Goal: Information Seeking & Learning: Compare options

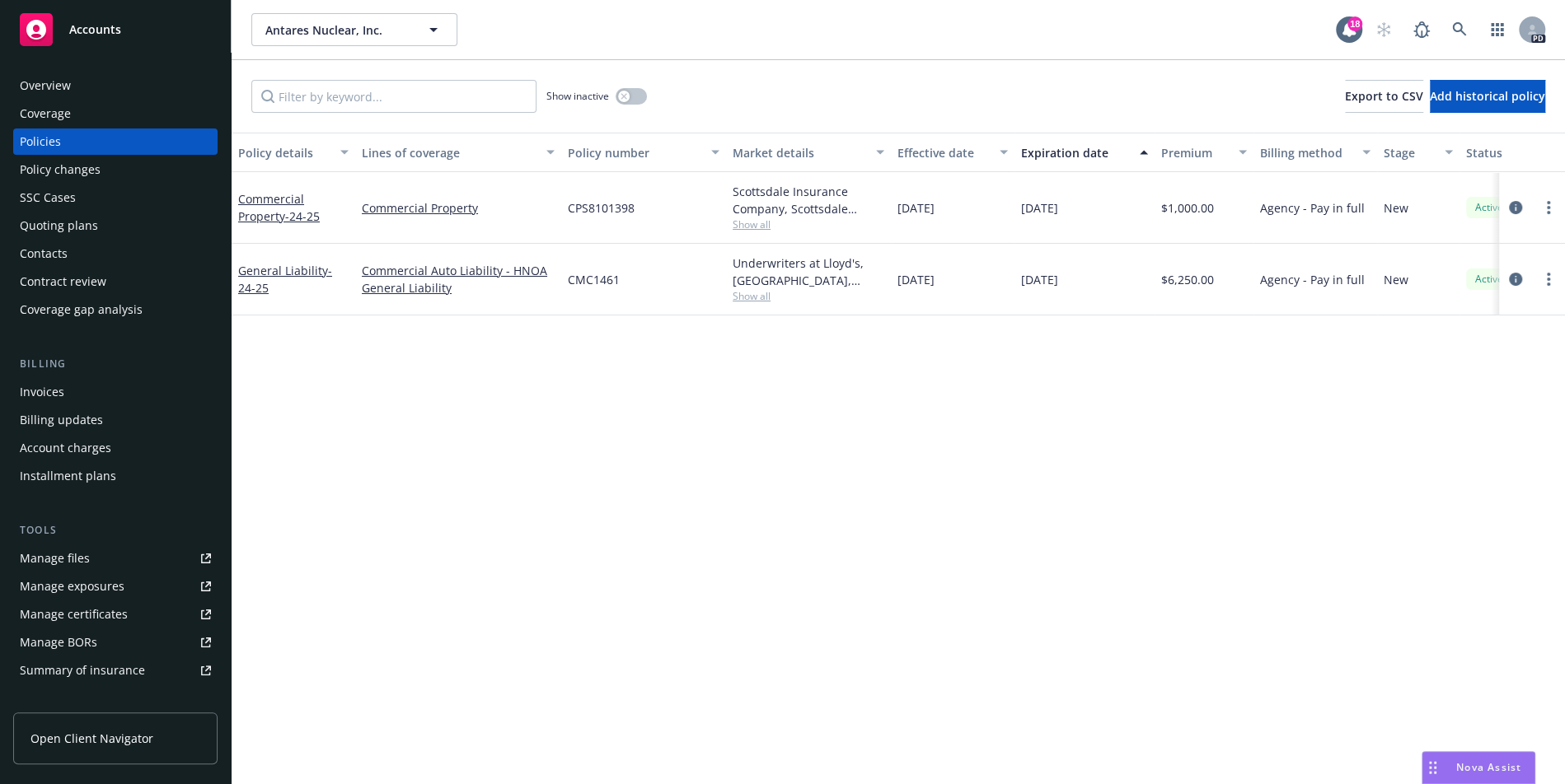
click at [737, 483] on div "Policy details Lines of coverage Policy number Market details Effective date Ex…" at bounding box center [899, 458] width 1334 height 651
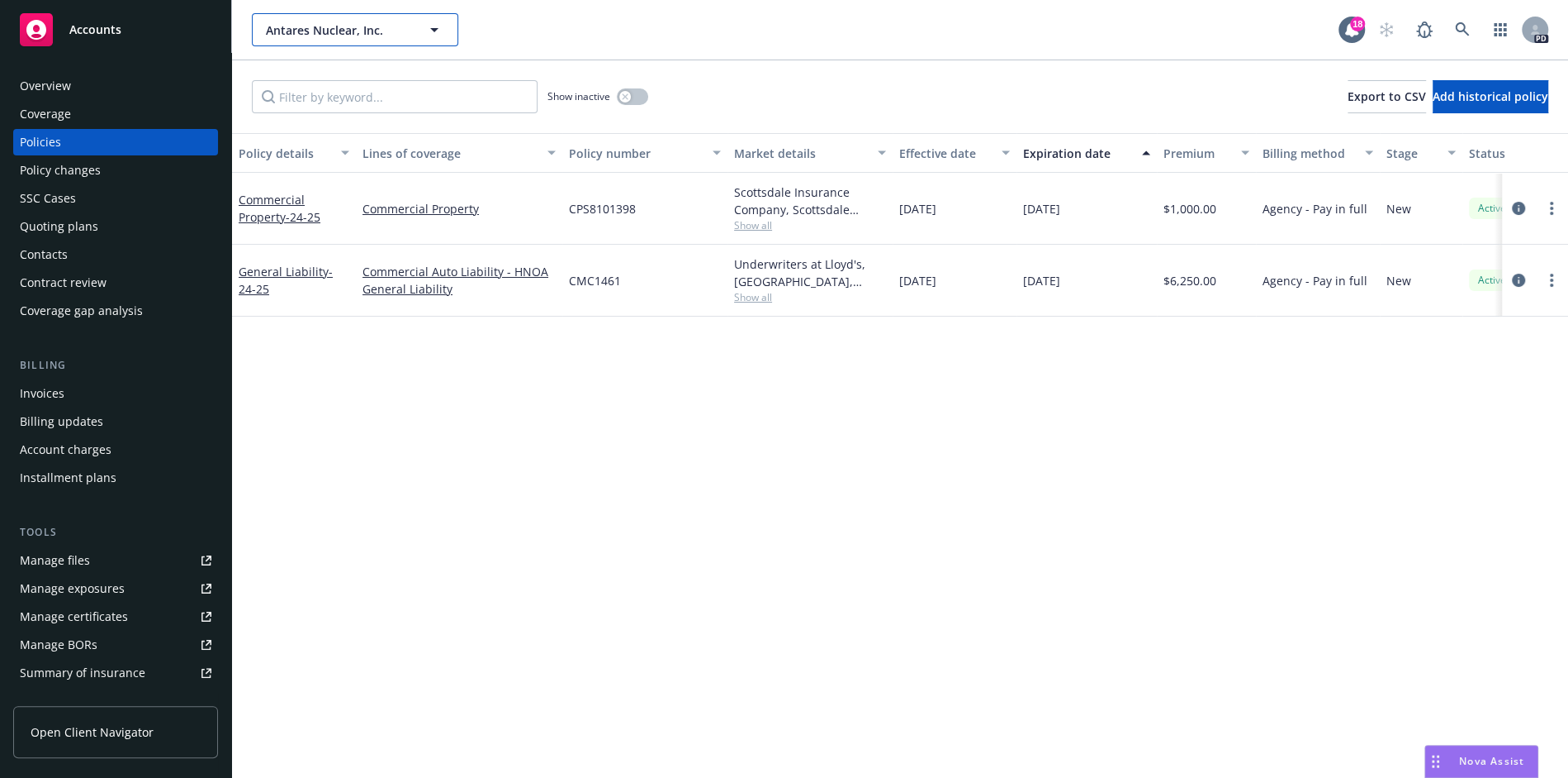
click at [402, 24] on span "Antares Nuclear, Inc." at bounding box center [337, 30] width 143 height 17
type input "kalepa"
click at [331, 76] on strong "Kalepa Corporation" at bounding box center [326, 76] width 111 height 15
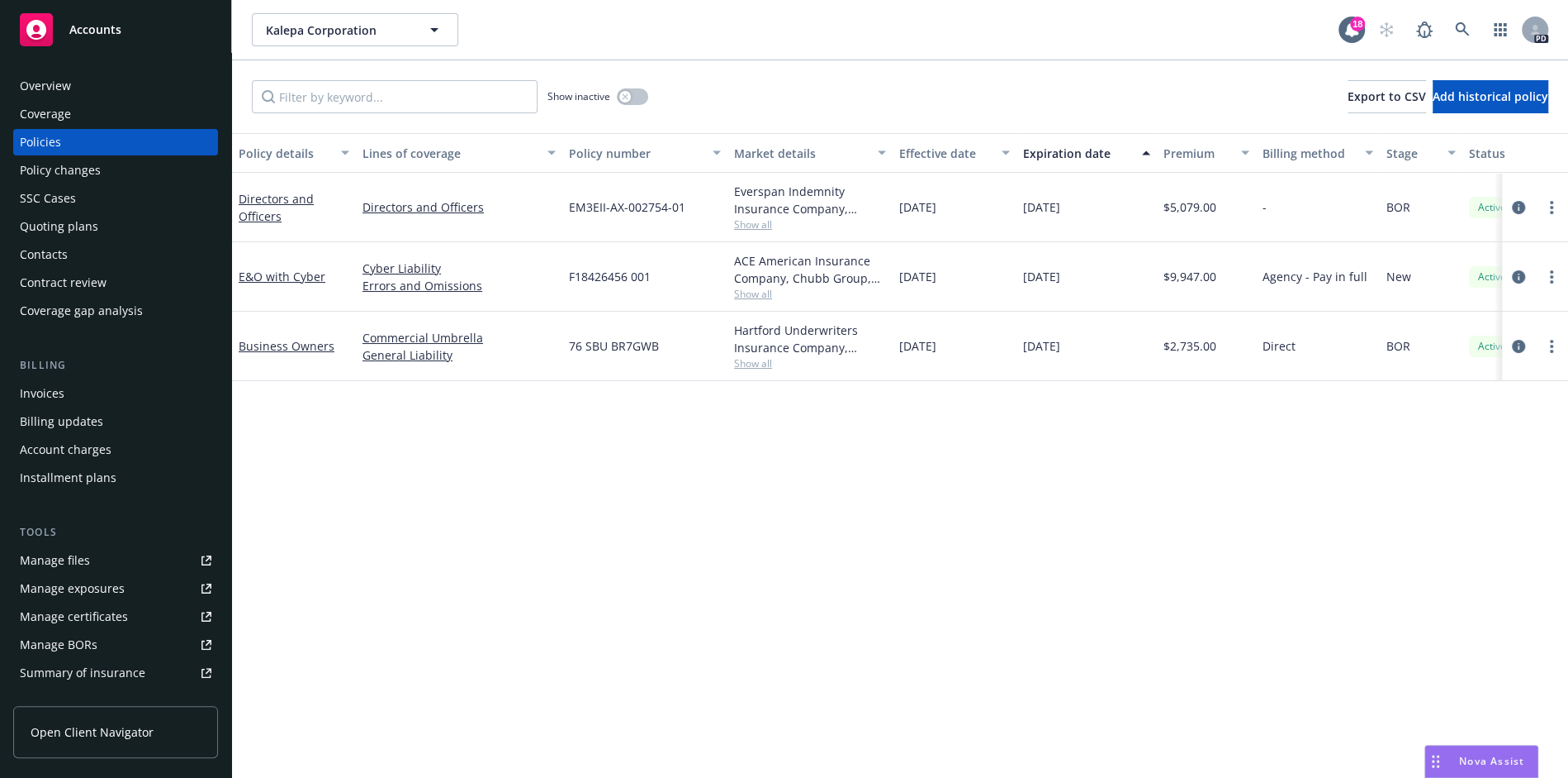
click at [78, 232] on div "Quoting plans" at bounding box center [59, 226] width 78 height 26
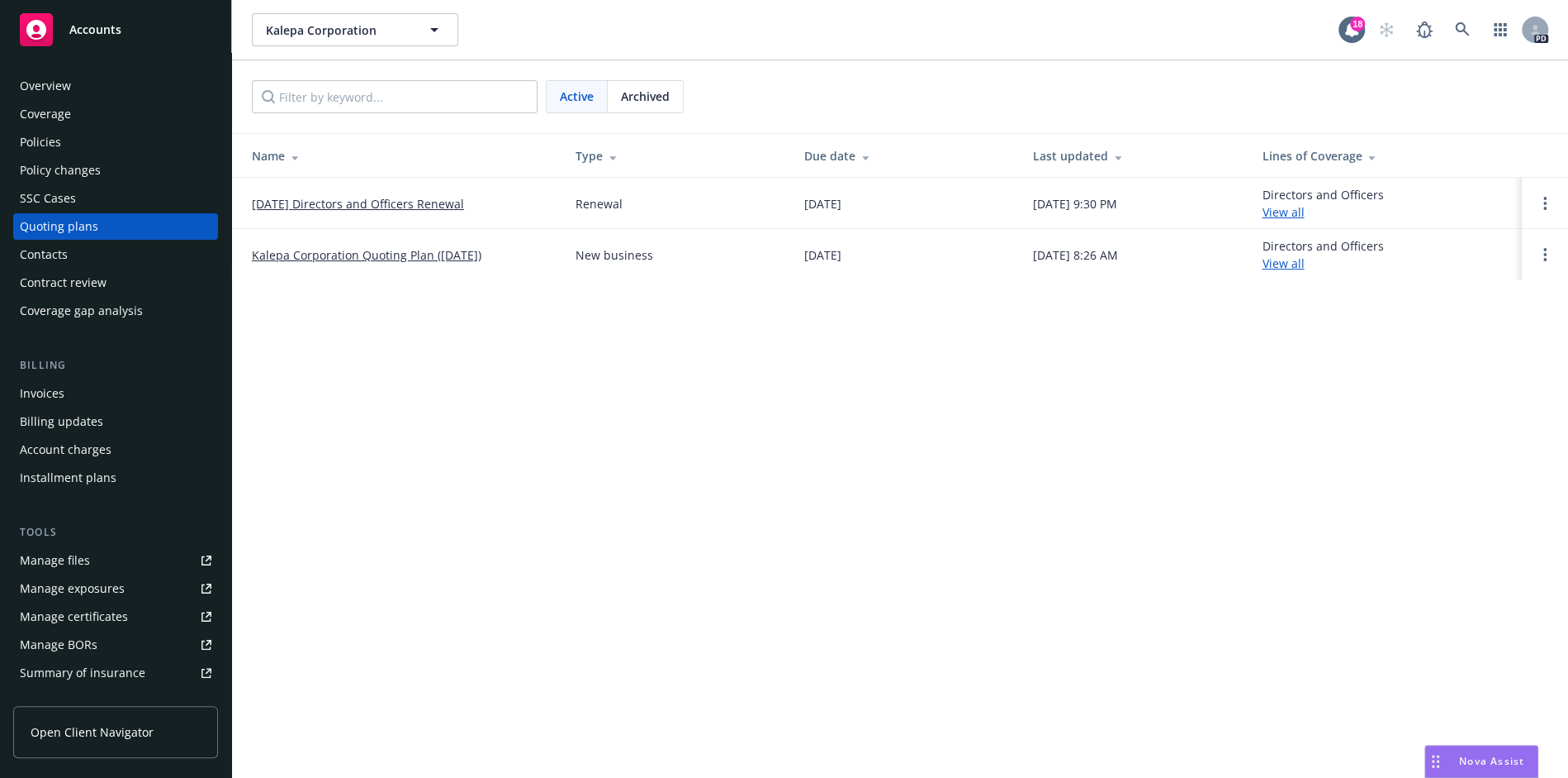
click at [341, 200] on link "[DATE] Directors and Officers Renewal" at bounding box center [358, 203] width 212 height 17
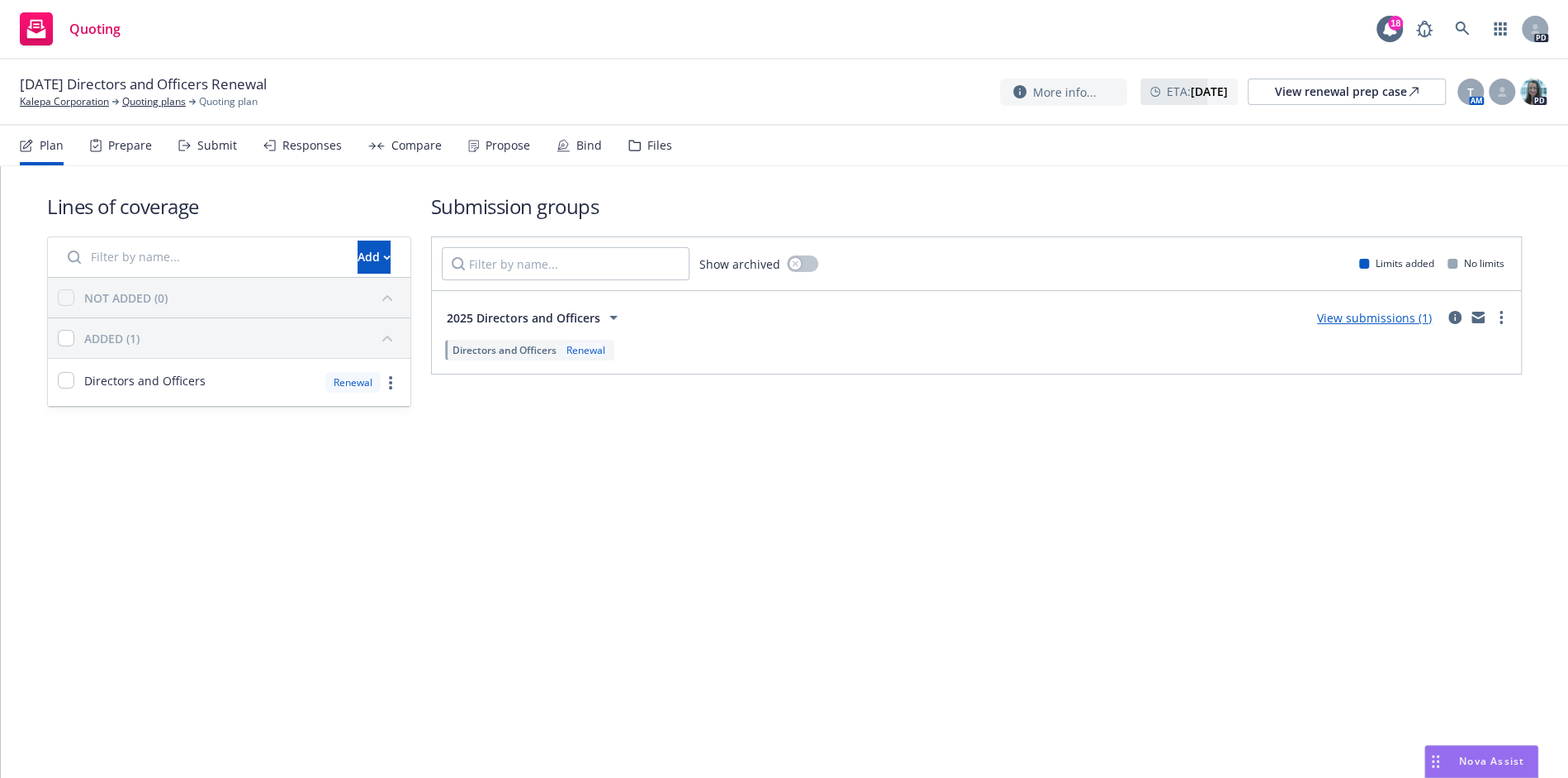
click at [502, 145] on div "Propose" at bounding box center [507, 145] width 45 height 14
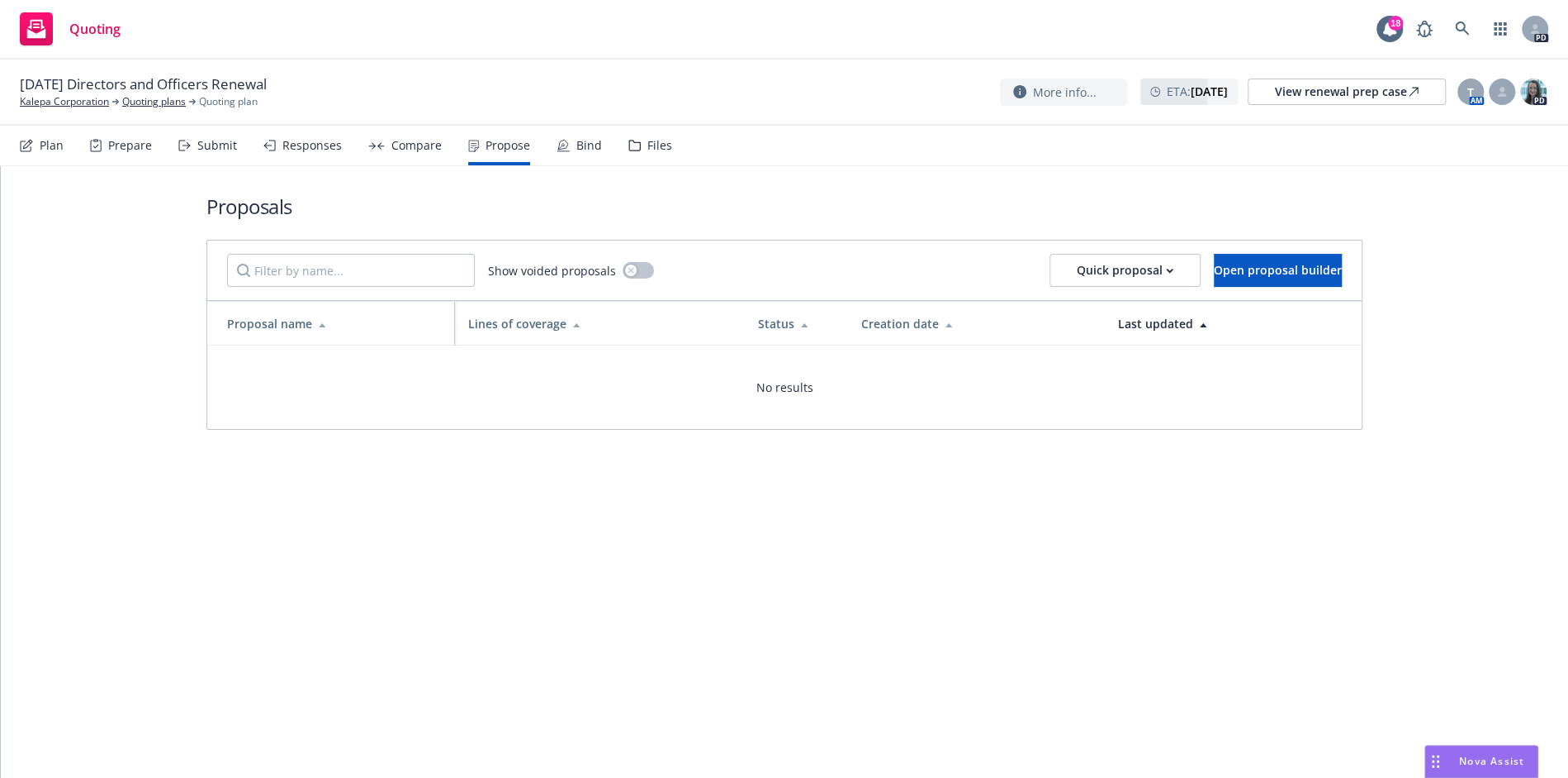
click at [288, 147] on div "Responses" at bounding box center [311, 145] width 59 height 14
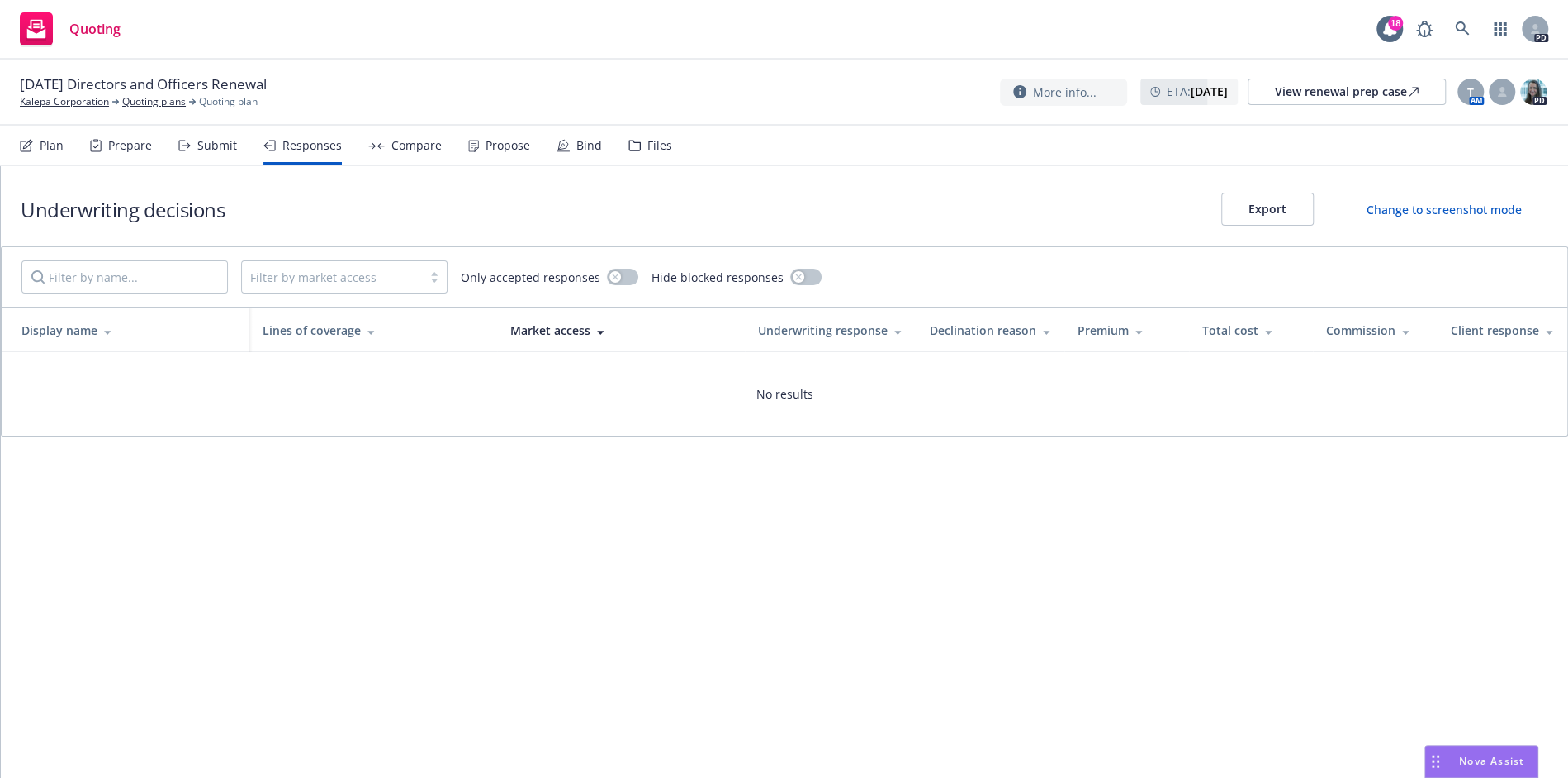
click at [236, 158] on div "Plan Prepare Submit Responses Compare Propose Bind Files" at bounding box center [346, 146] width 653 height 40
click at [217, 149] on div "Submit" at bounding box center [218, 145] width 40 height 14
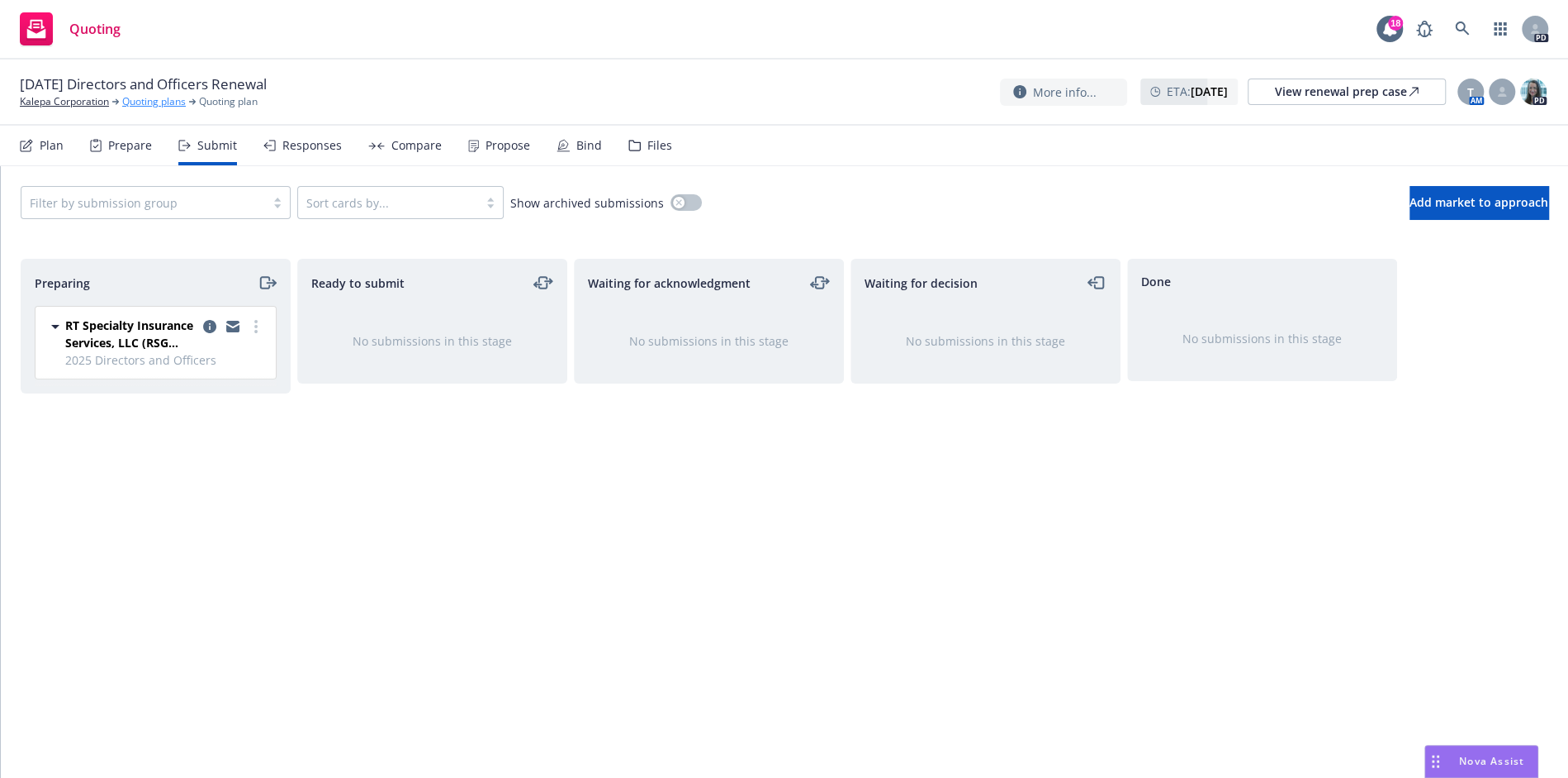
click at [164, 102] on link "Quoting plans" at bounding box center [154, 101] width 64 height 15
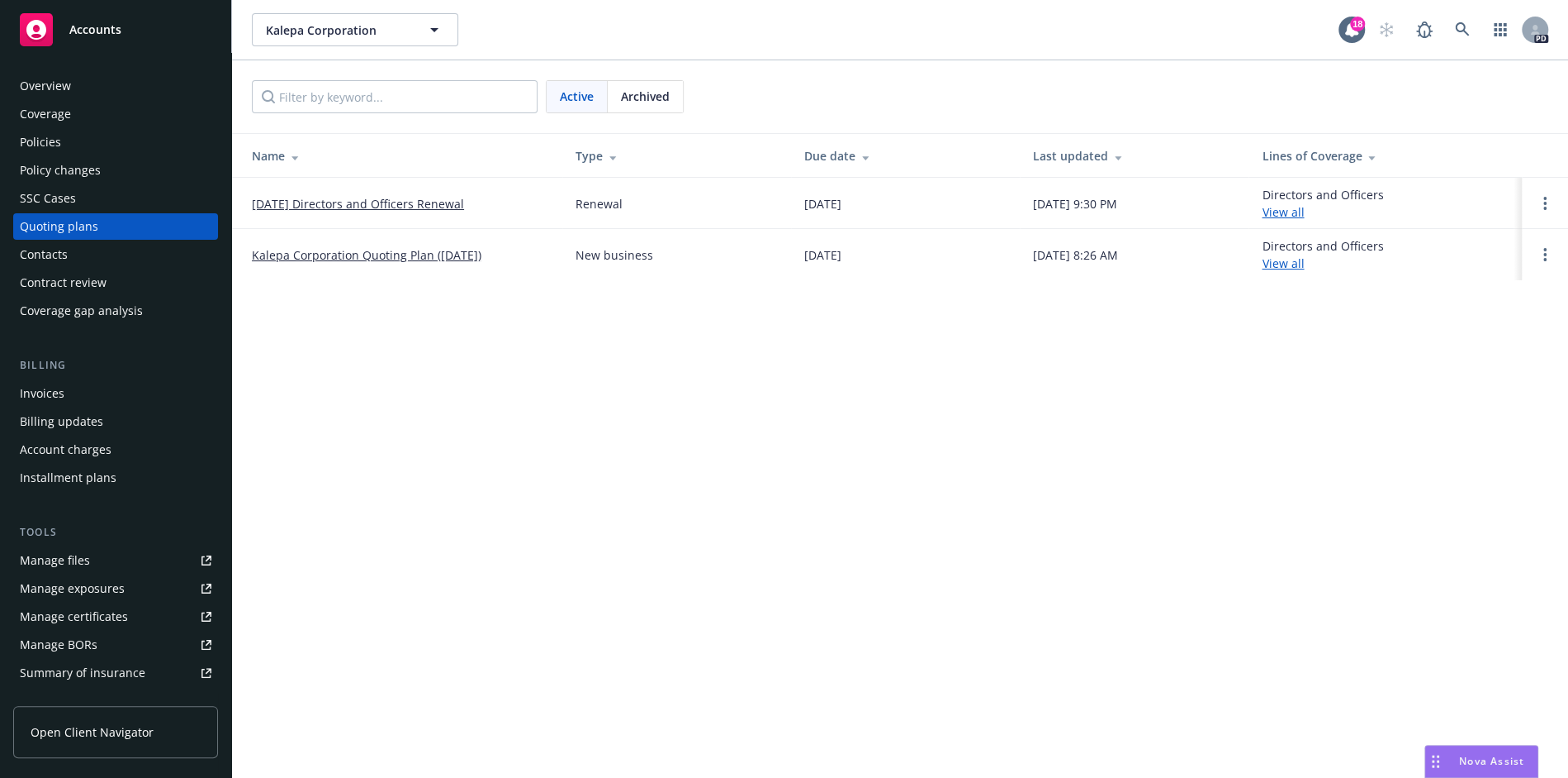
click at [66, 86] on div "Overview" at bounding box center [46, 86] width 51 height 26
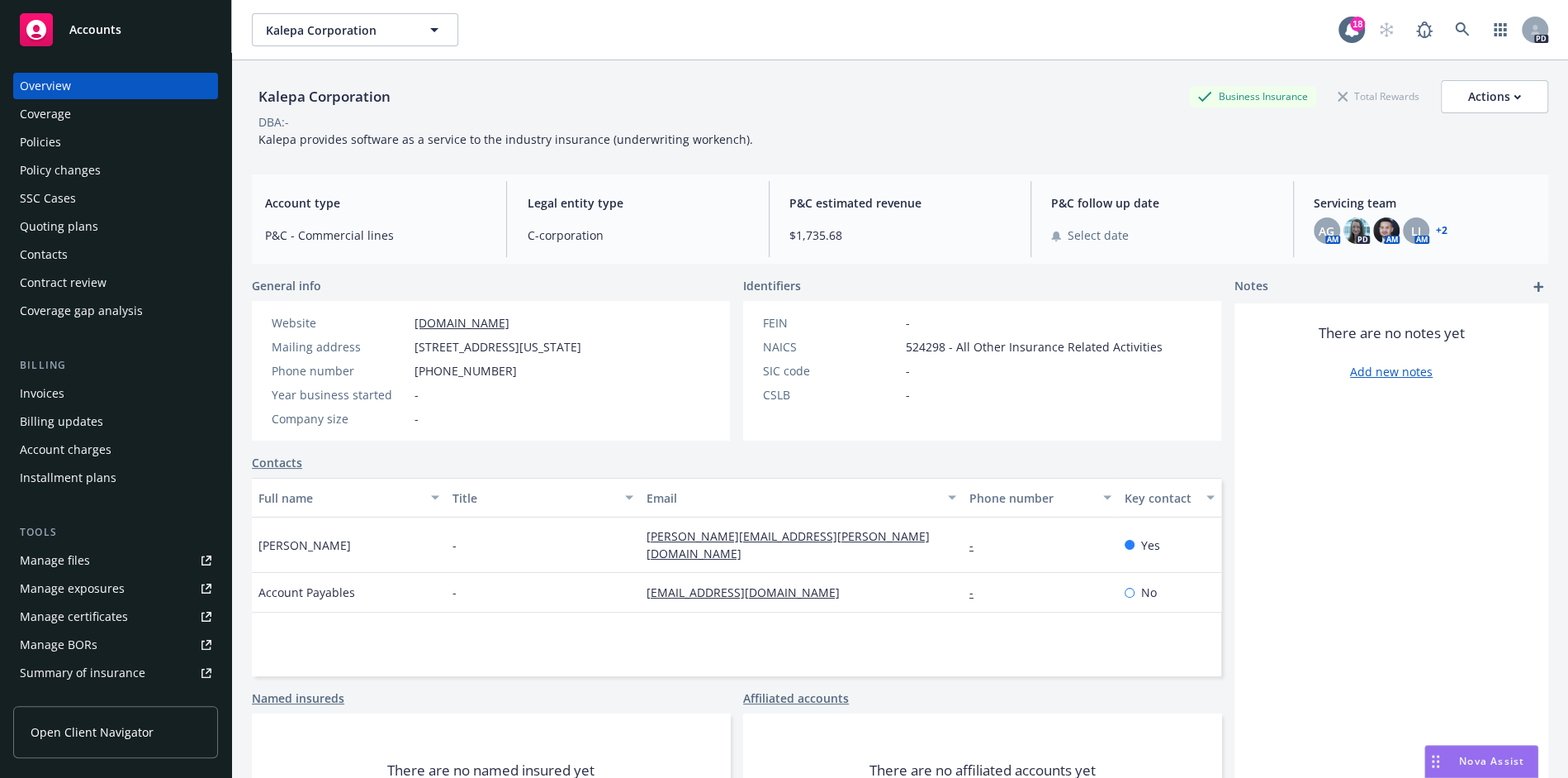
click at [63, 122] on div "Coverage" at bounding box center [46, 114] width 51 height 26
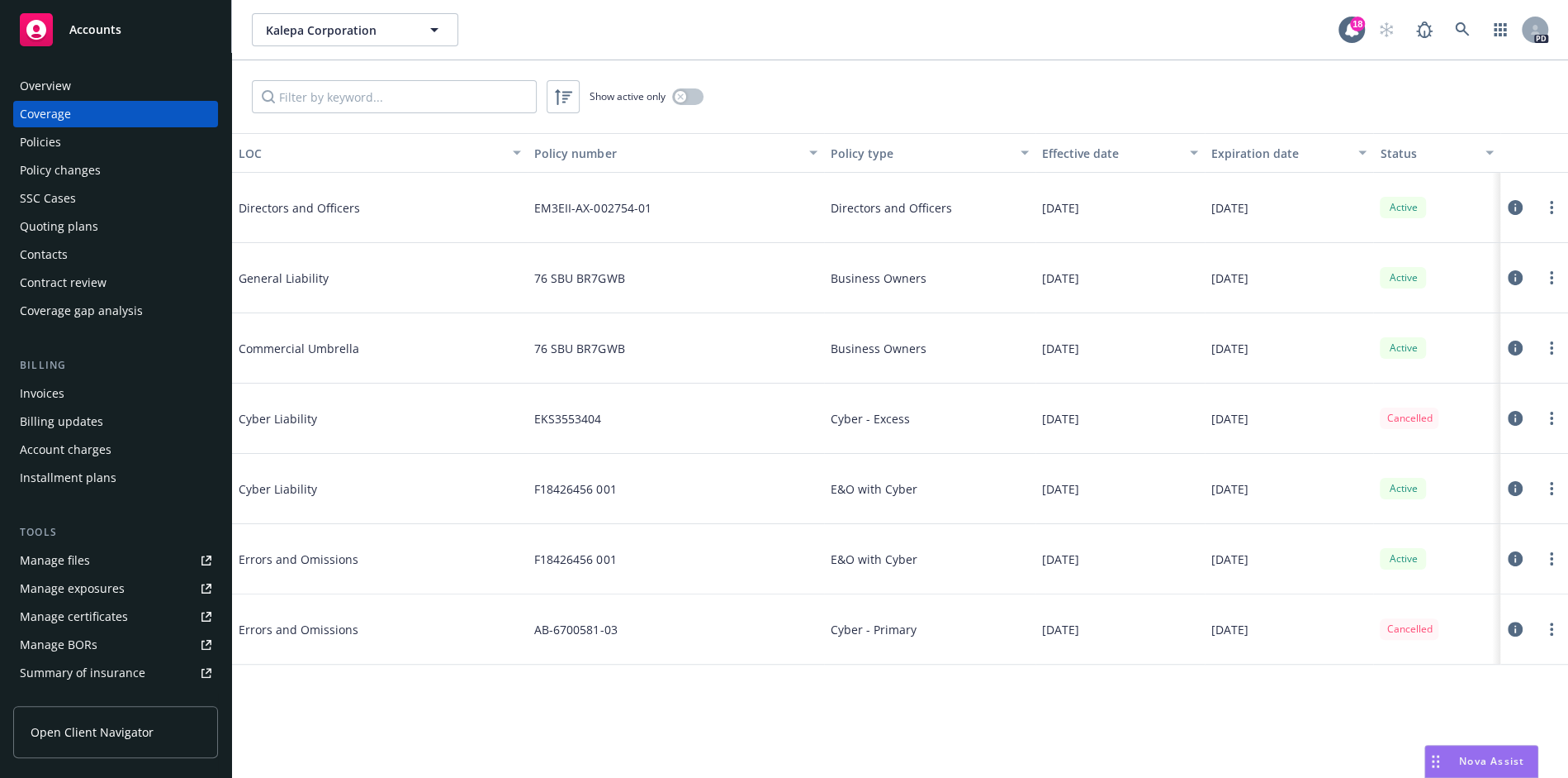
click at [75, 143] on div "Policies" at bounding box center [116, 141] width 191 height 26
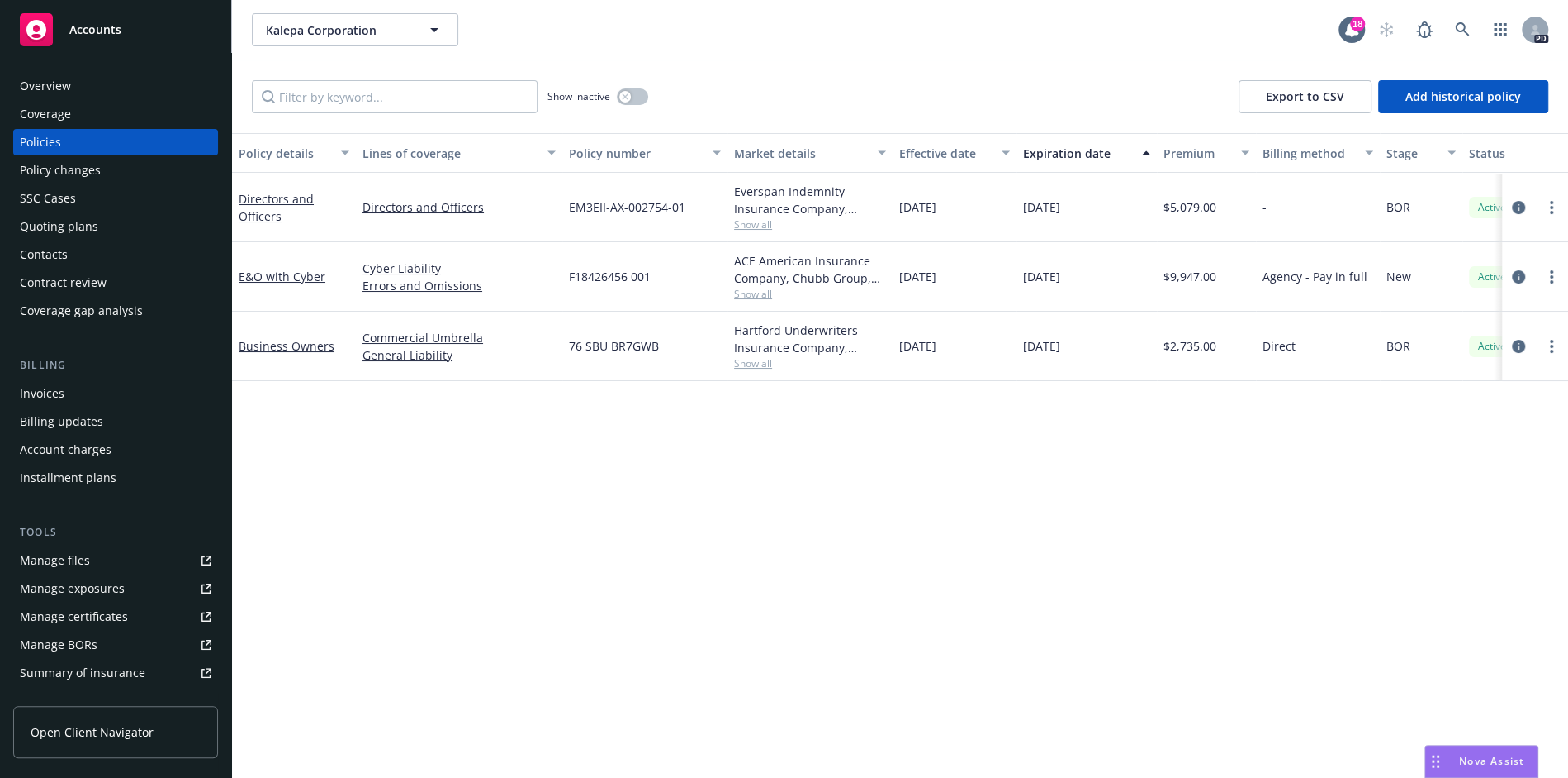
click at [70, 231] on div "Quoting plans" at bounding box center [59, 226] width 78 height 26
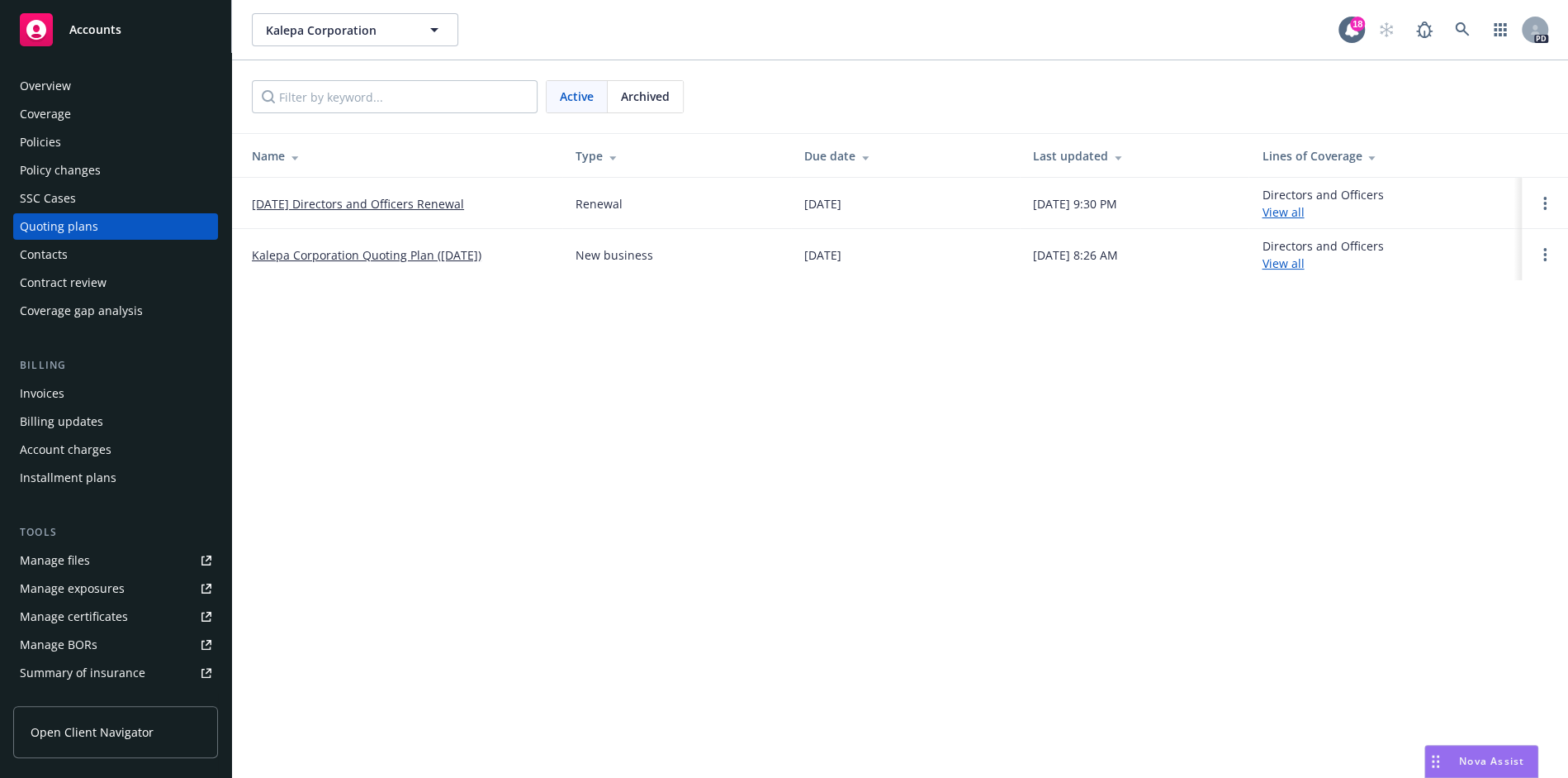
click at [357, 241] on td "Kalepa Corporation Quoting Plan ([DATE])" at bounding box center [397, 254] width 331 height 51
click at [352, 254] on link "Kalepa Corporation Quoting Plan ([DATE])" at bounding box center [367, 254] width 229 height 17
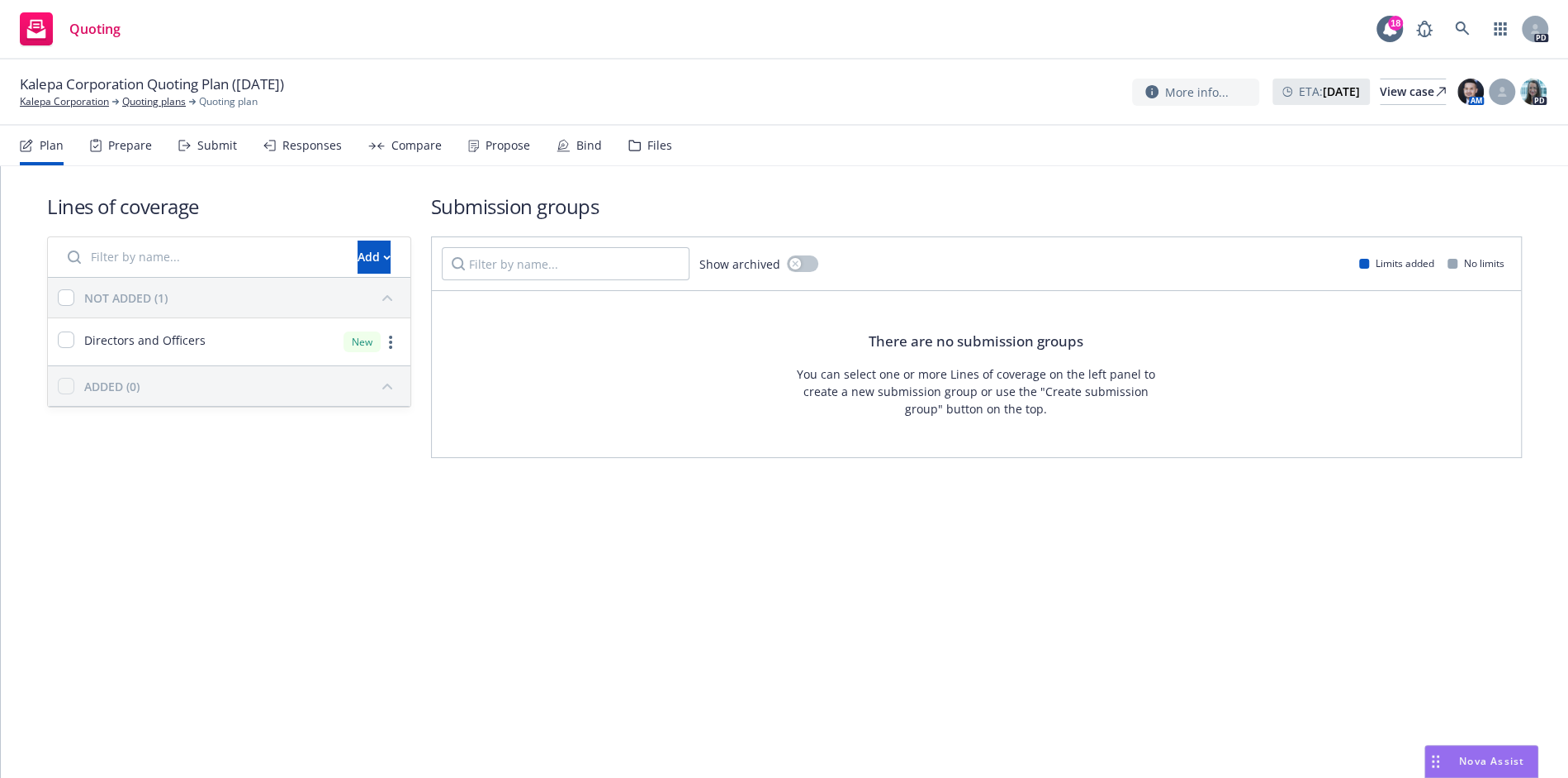
click at [292, 152] on div "Responses" at bounding box center [311, 145] width 59 height 14
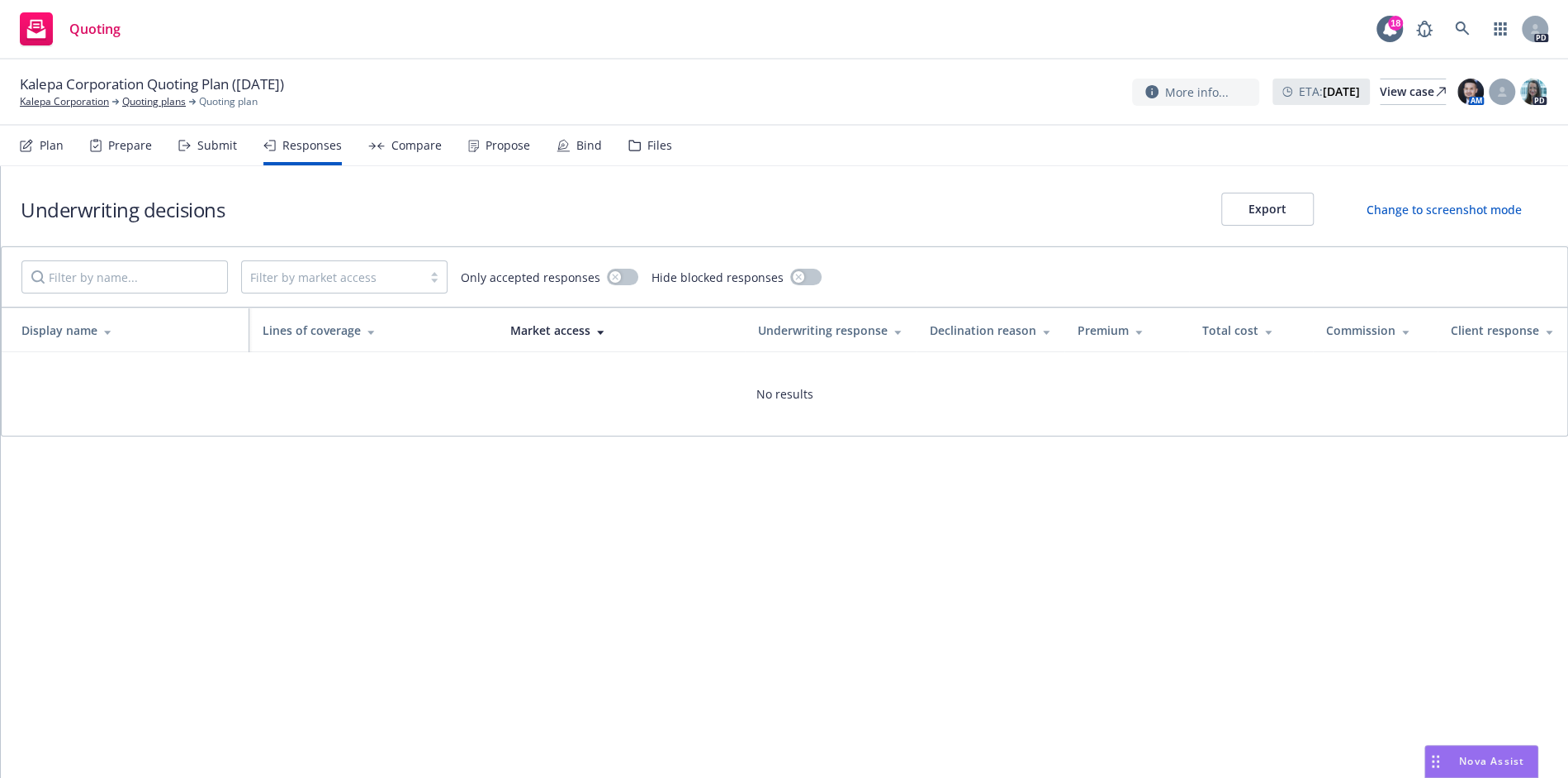
click at [193, 146] on div "Submit" at bounding box center [208, 146] width 58 height 40
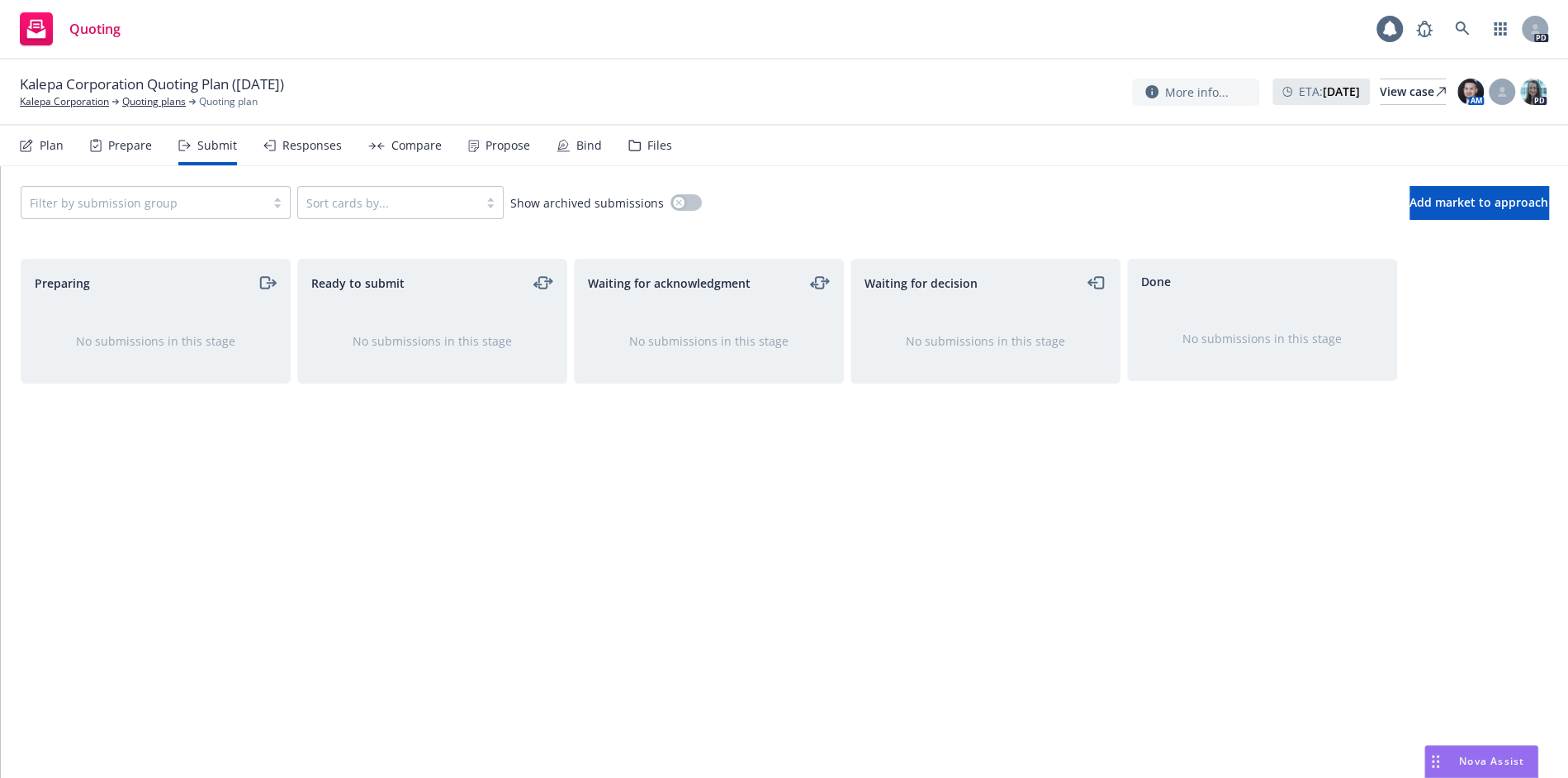
click at [137, 146] on div "Prepare" at bounding box center [130, 145] width 44 height 14
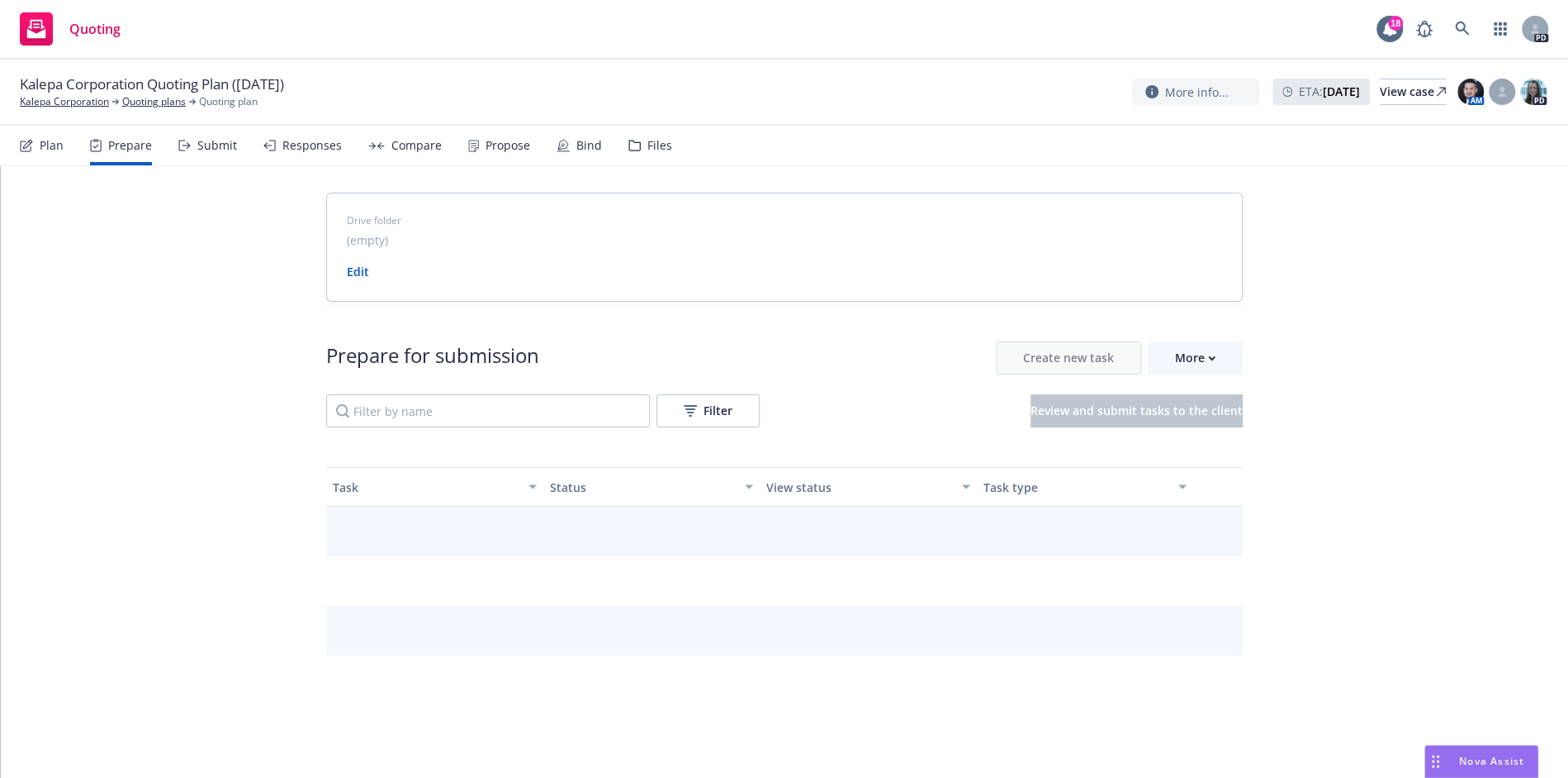
click at [46, 143] on div "Plan" at bounding box center [52, 145] width 24 height 14
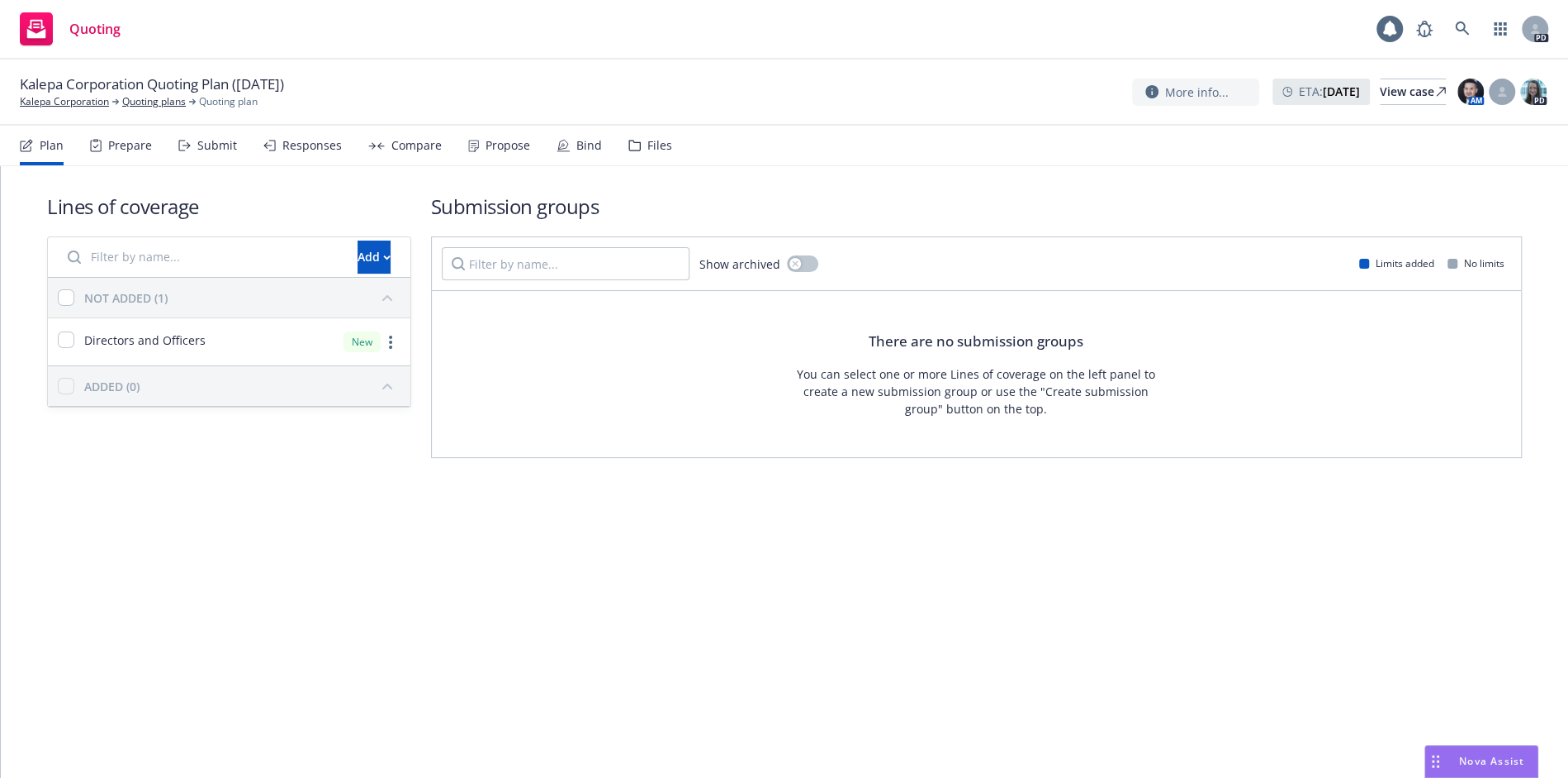
click at [425, 157] on div "Compare" at bounding box center [405, 146] width 74 height 40
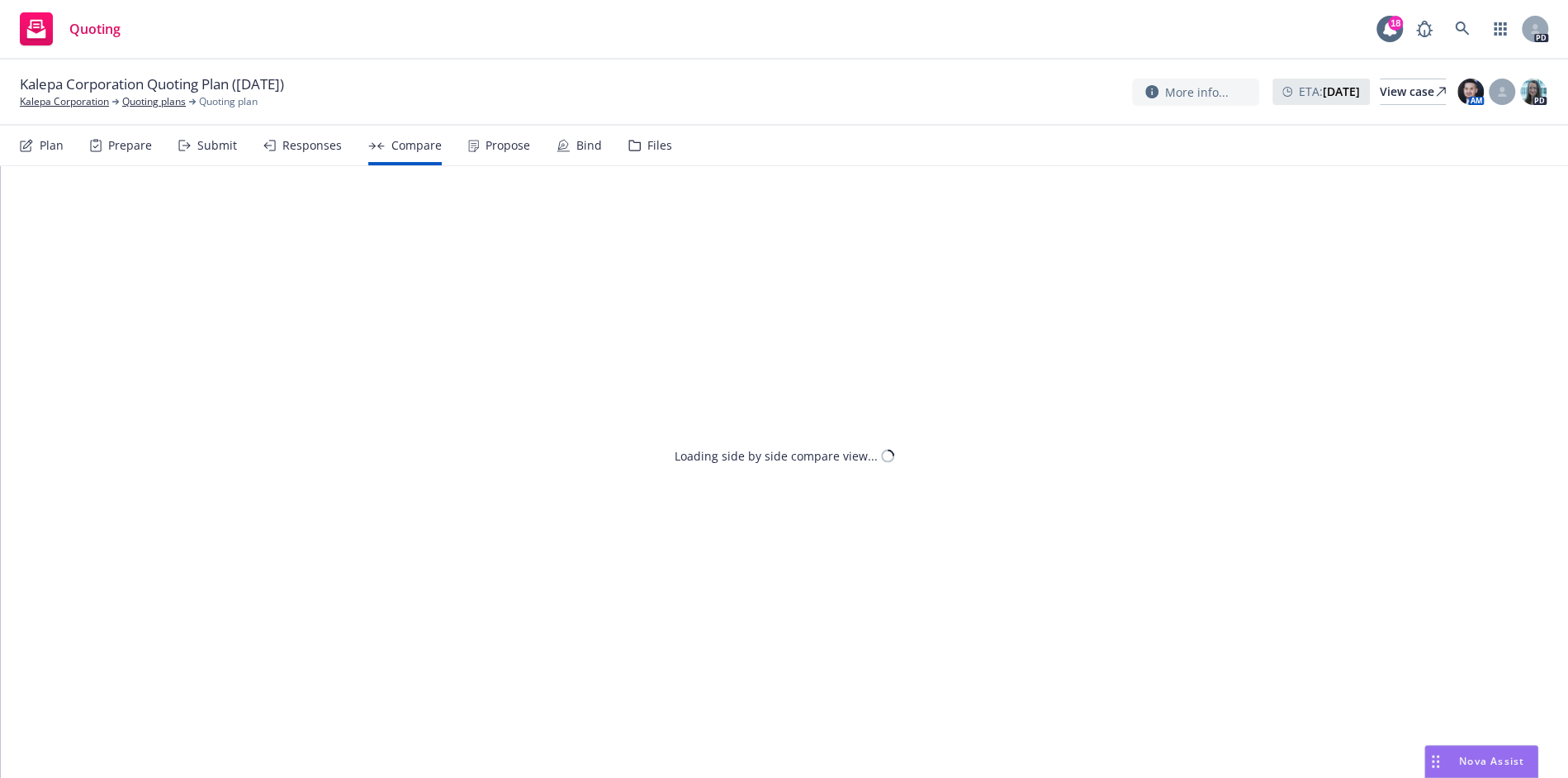
click at [509, 157] on div "Propose" at bounding box center [499, 146] width 62 height 40
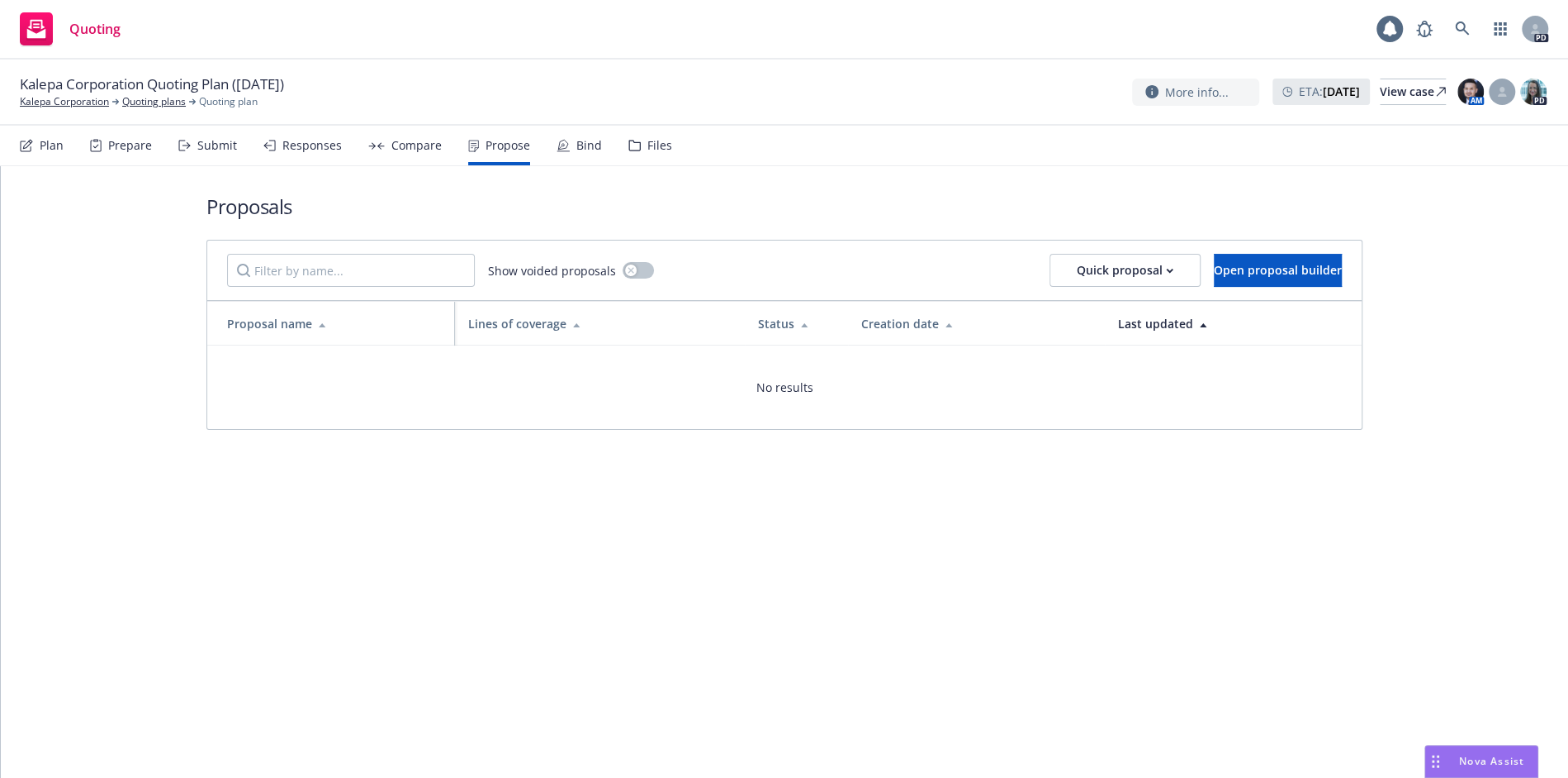
click at [562, 154] on div "Bind" at bounding box center [579, 146] width 46 height 40
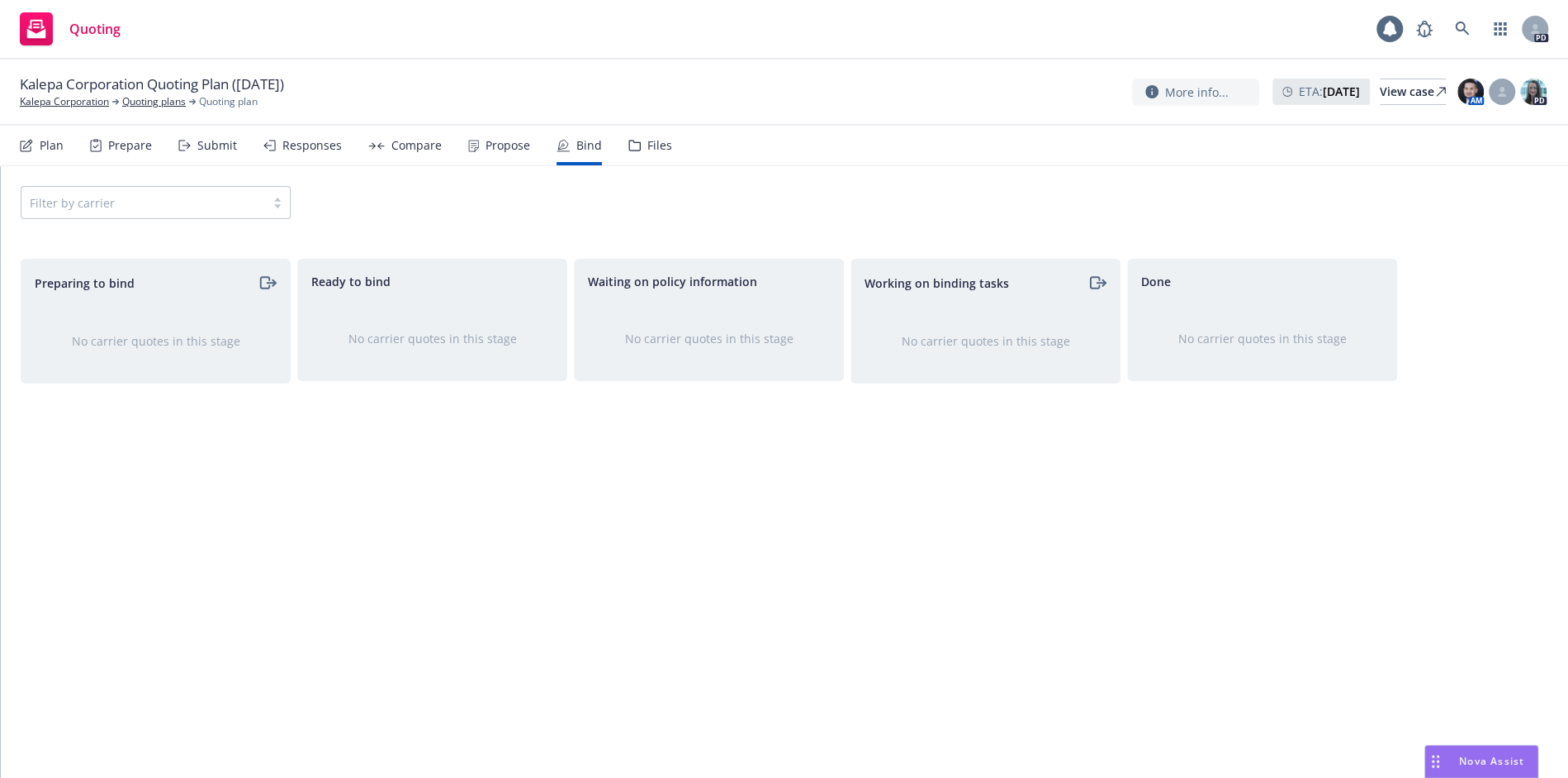
click at [666, 156] on nav "Plan Prepare Submit Responses Compare Propose Bind Files" at bounding box center [784, 146] width 1529 height 40
click at [628, 148] on icon at bounding box center [635, 145] width 13 height 12
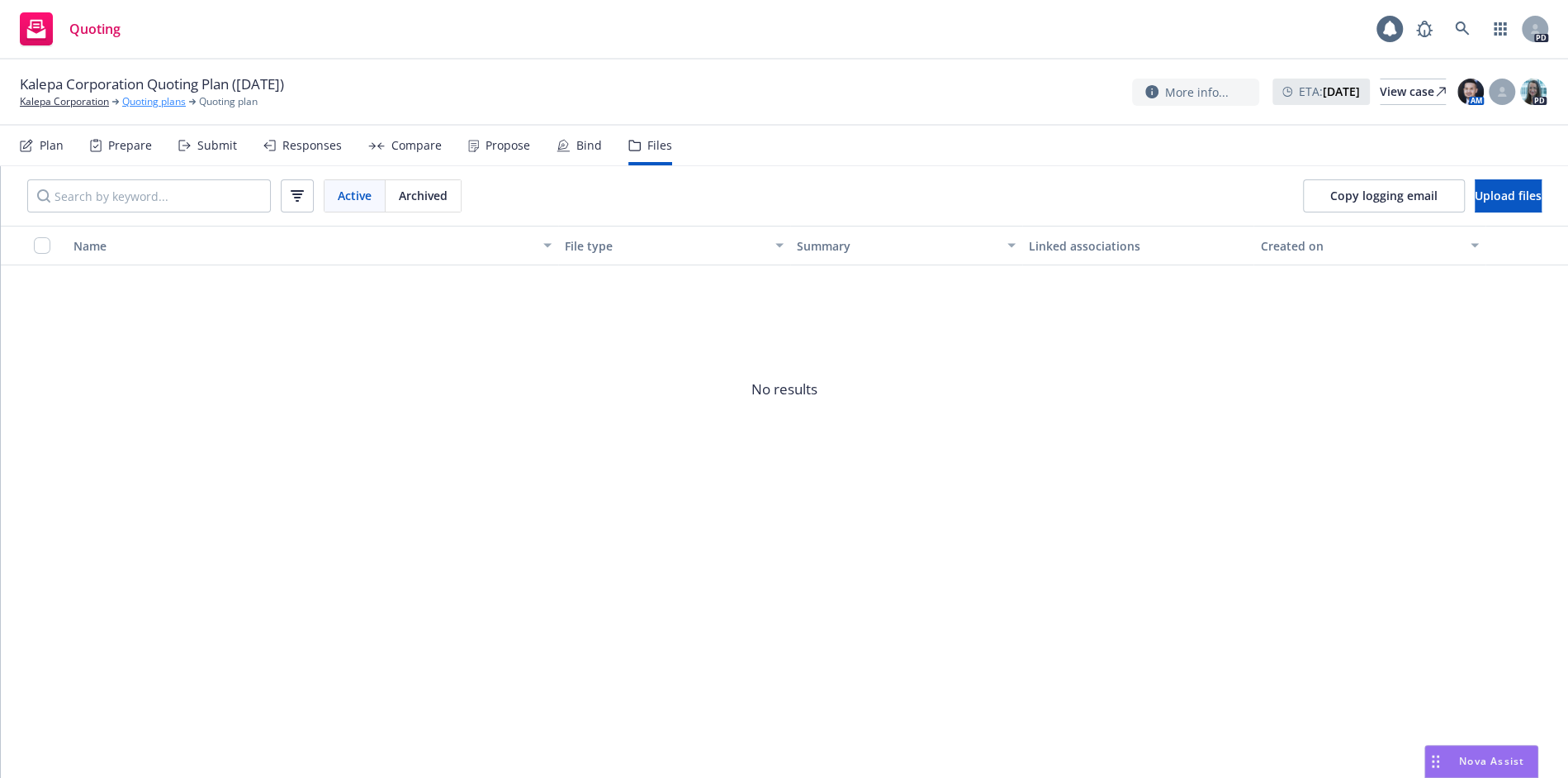
click at [164, 108] on link "Quoting plans" at bounding box center [154, 101] width 64 height 15
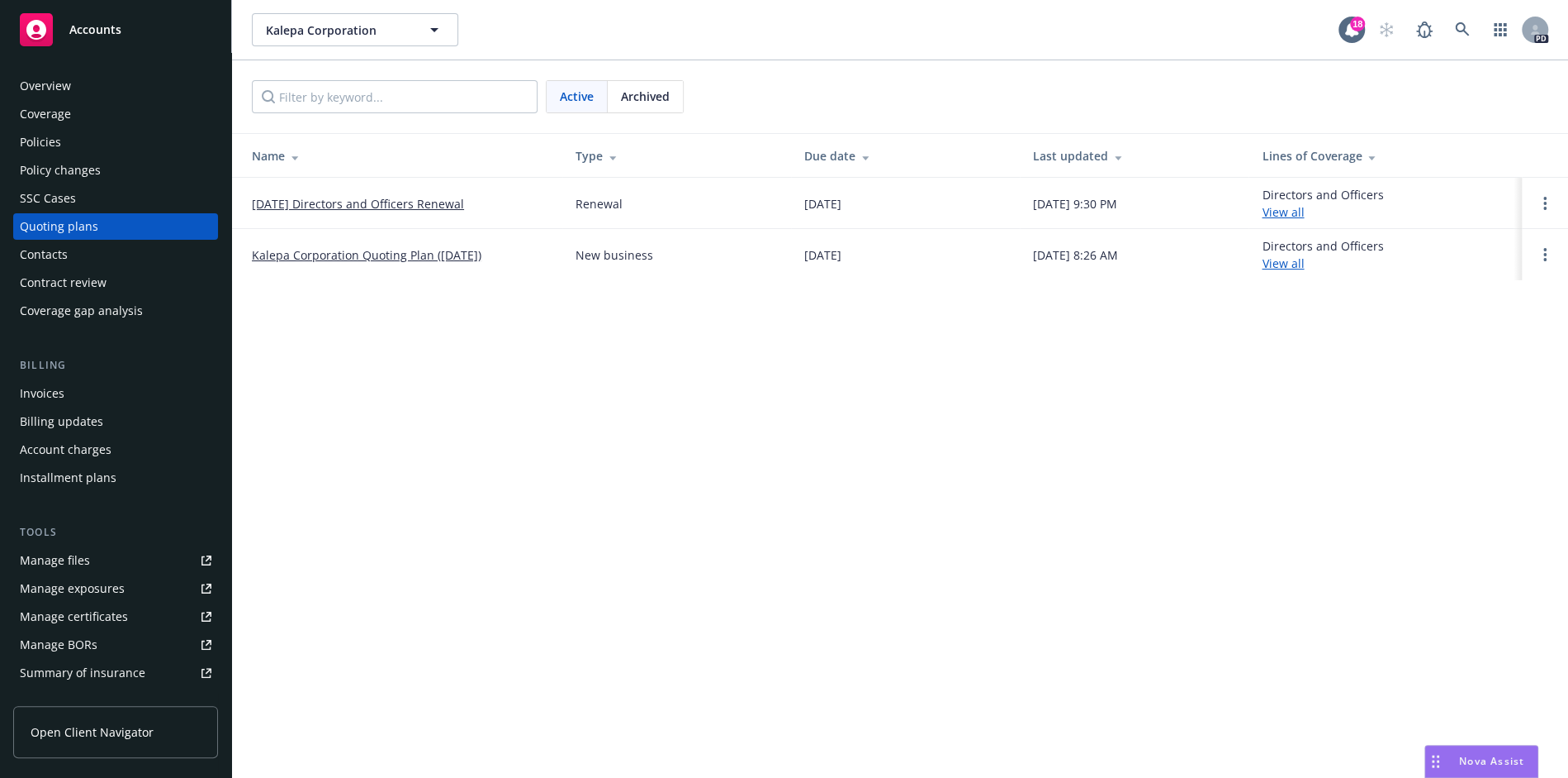
click at [364, 210] on link "[DATE] Directors and Officers Renewal" at bounding box center [358, 203] width 212 height 17
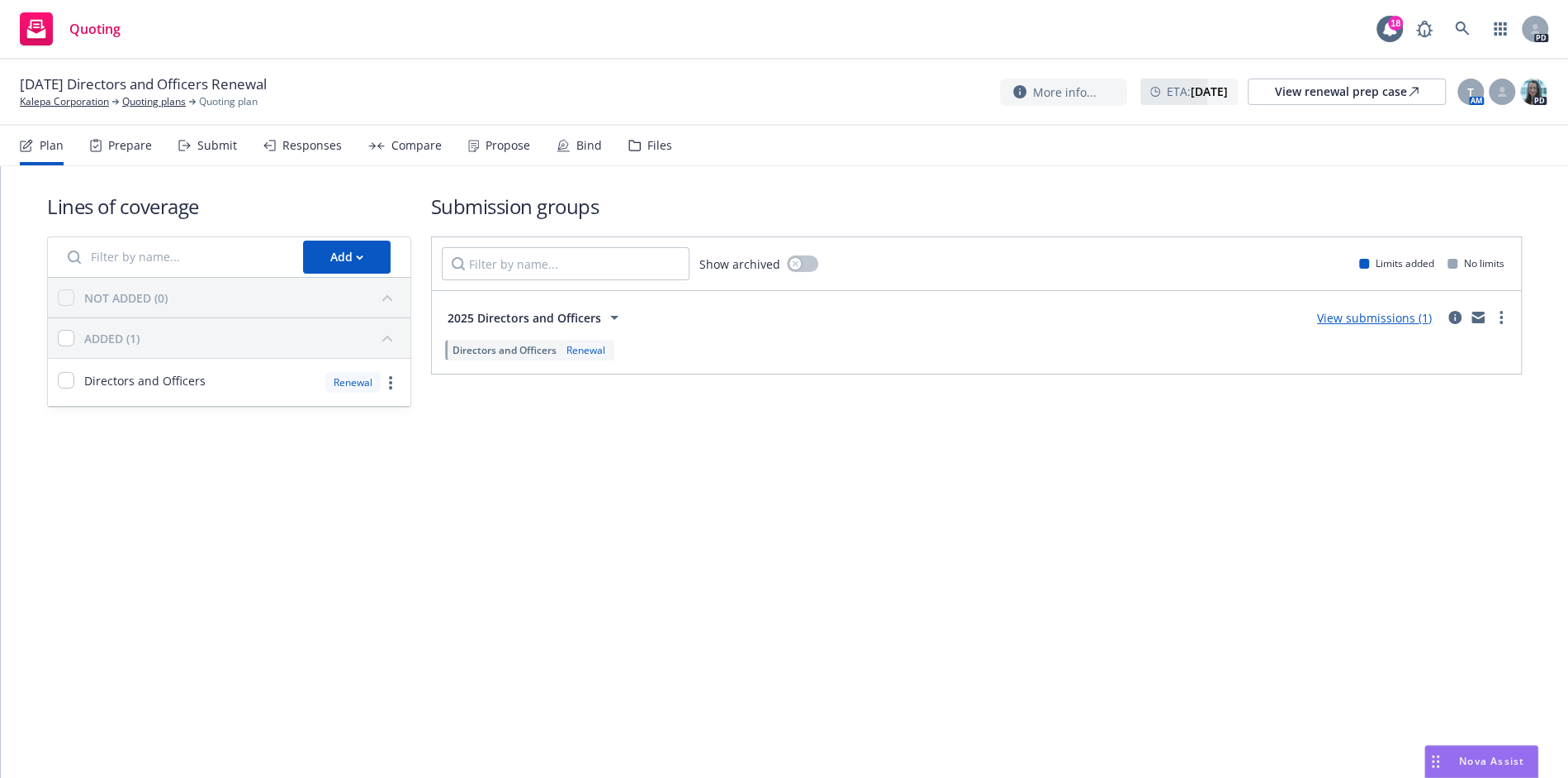
click at [110, 159] on div "Prepare" at bounding box center [121, 146] width 62 height 40
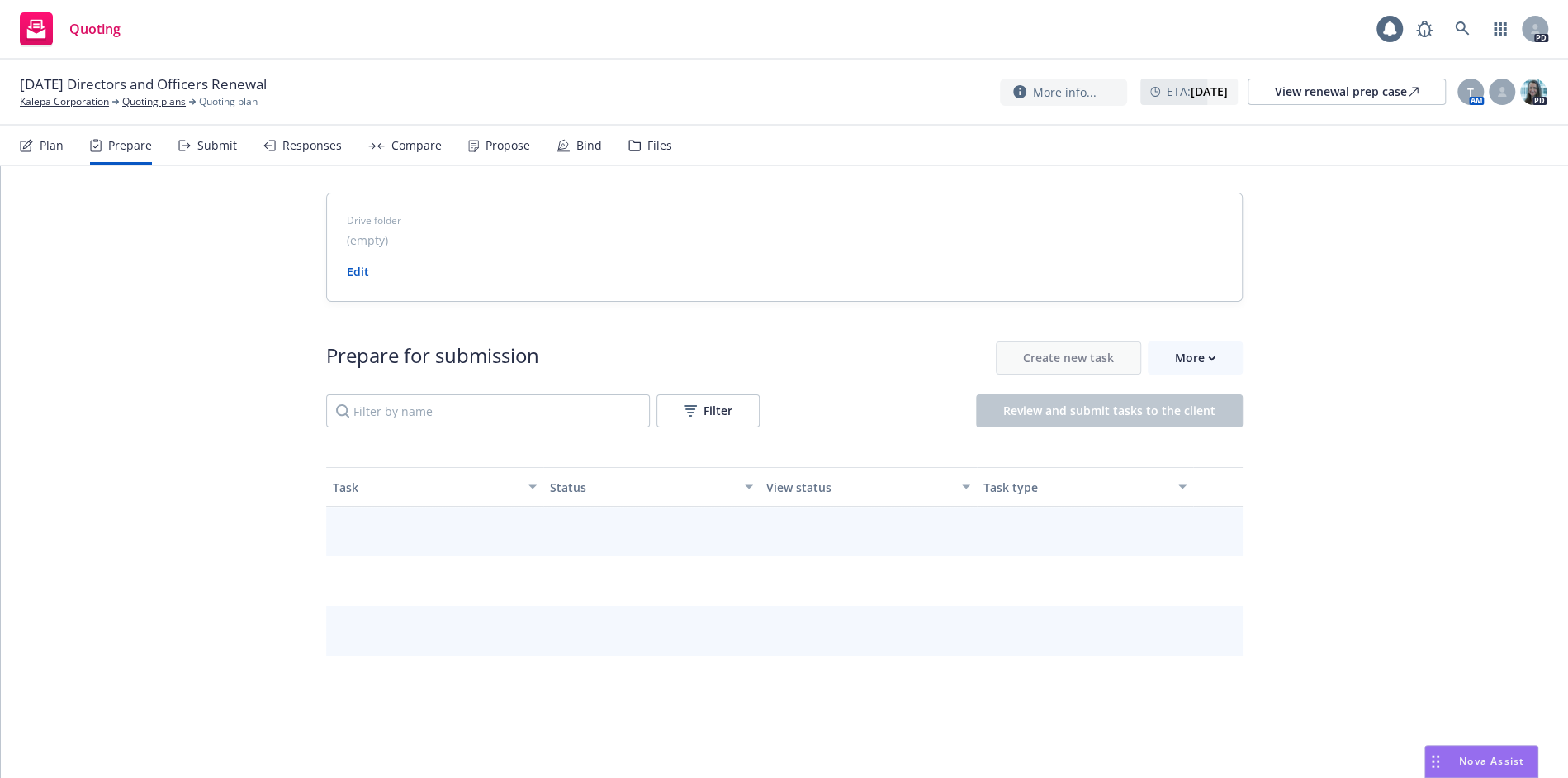
click at [186, 155] on div "Submit" at bounding box center [208, 146] width 58 height 40
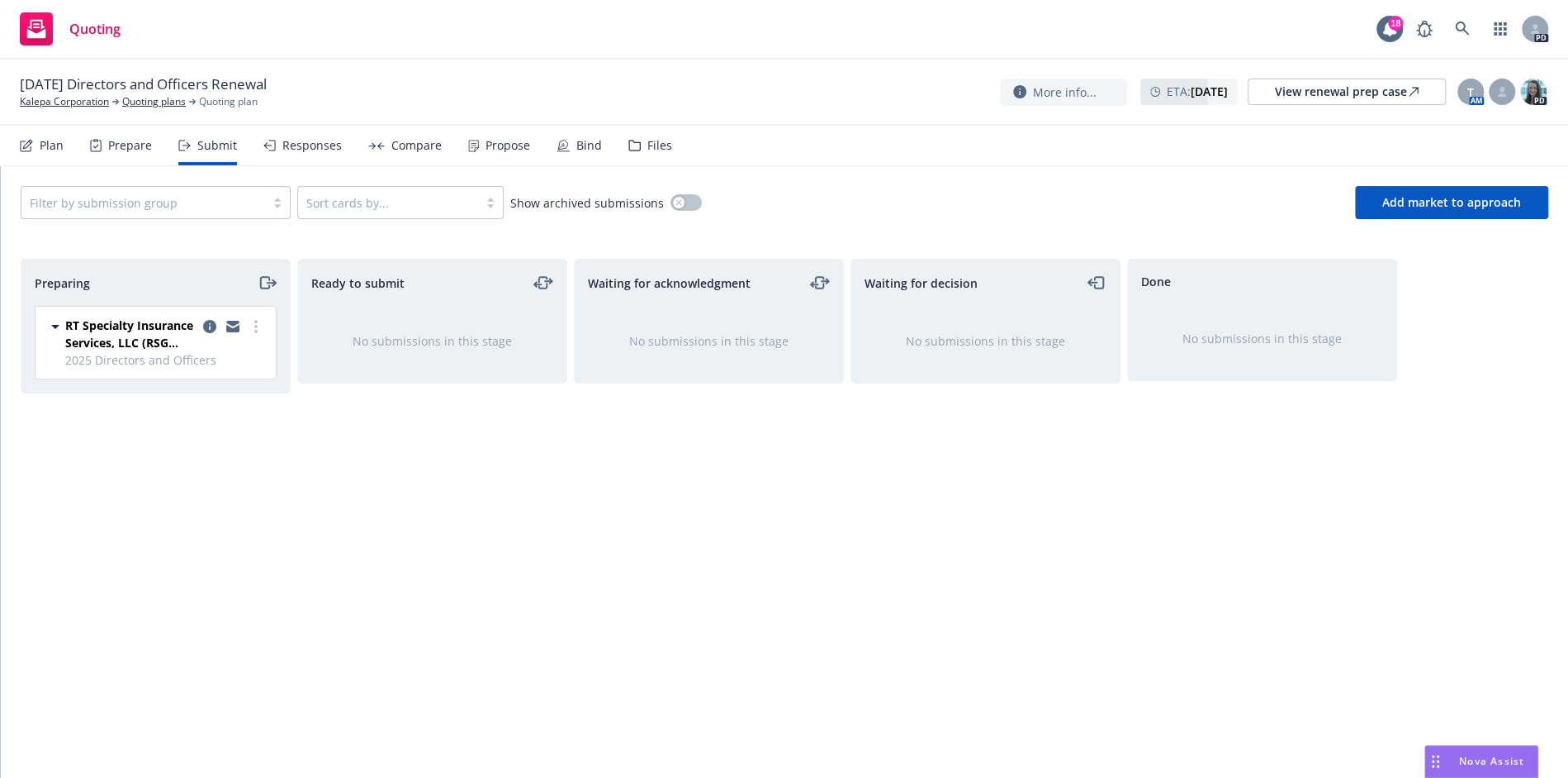
click at [156, 343] on span "RT Specialty Insurance Services, LLC (RSG Specialty, LLC)" at bounding box center [131, 333] width 131 height 35
click at [254, 323] on icon "more" at bounding box center [256, 326] width 4 height 14
click at [315, 147] on div "Responses" at bounding box center [311, 145] width 59 height 14
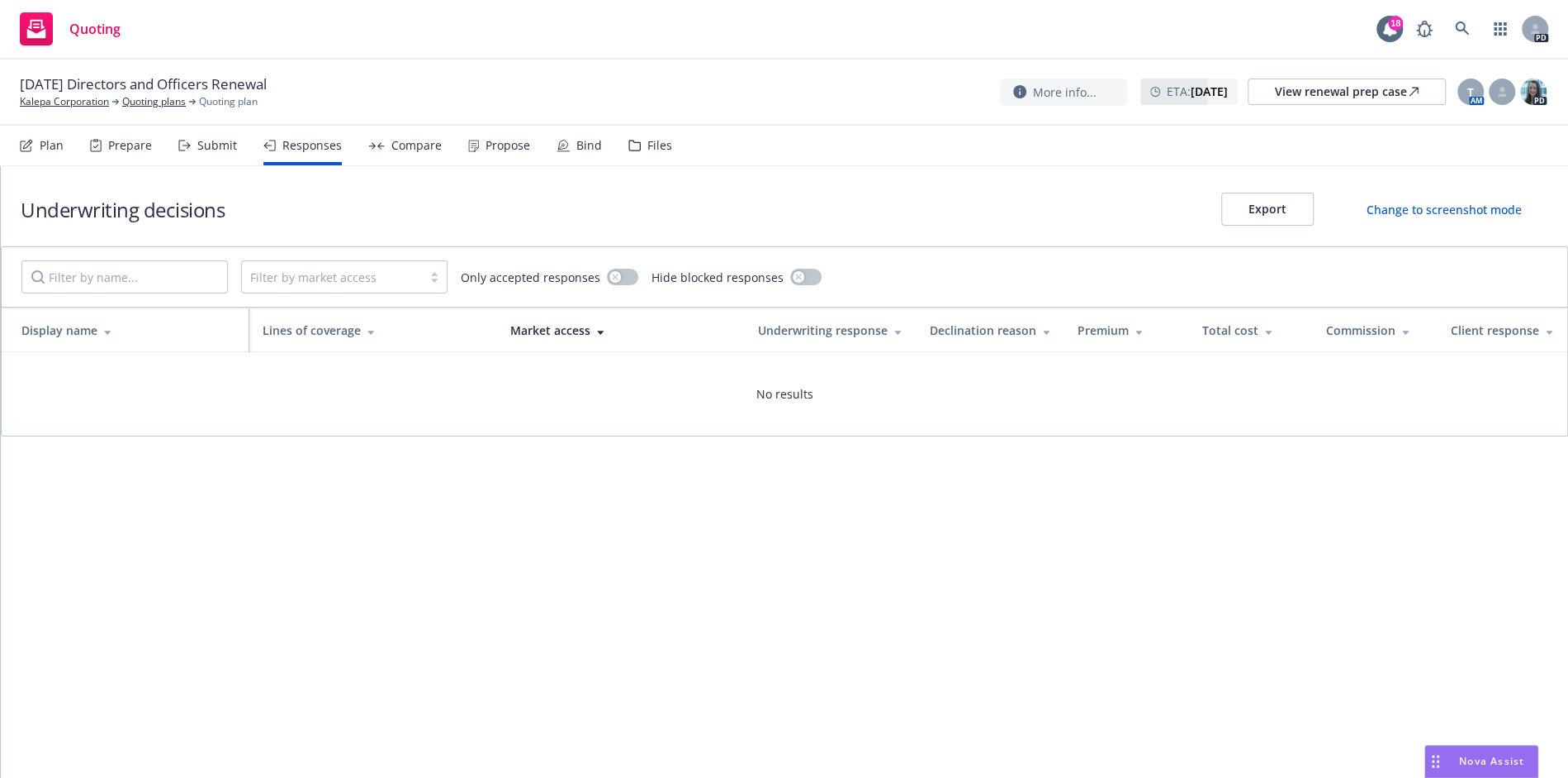
click at [430, 162] on div "Compare" at bounding box center [405, 146] width 74 height 40
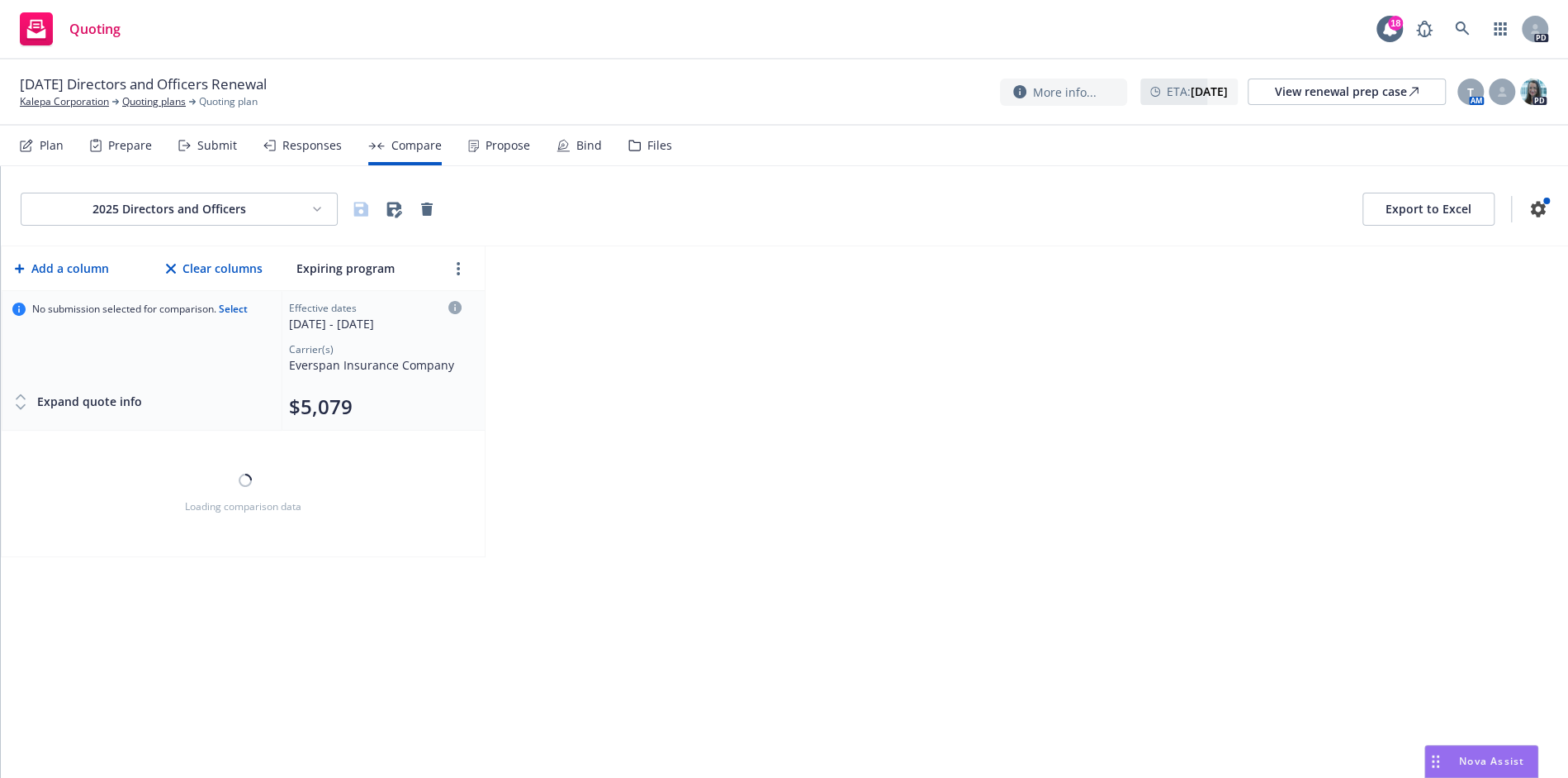
click at [487, 152] on div "Propose" at bounding box center [507, 145] width 45 height 14
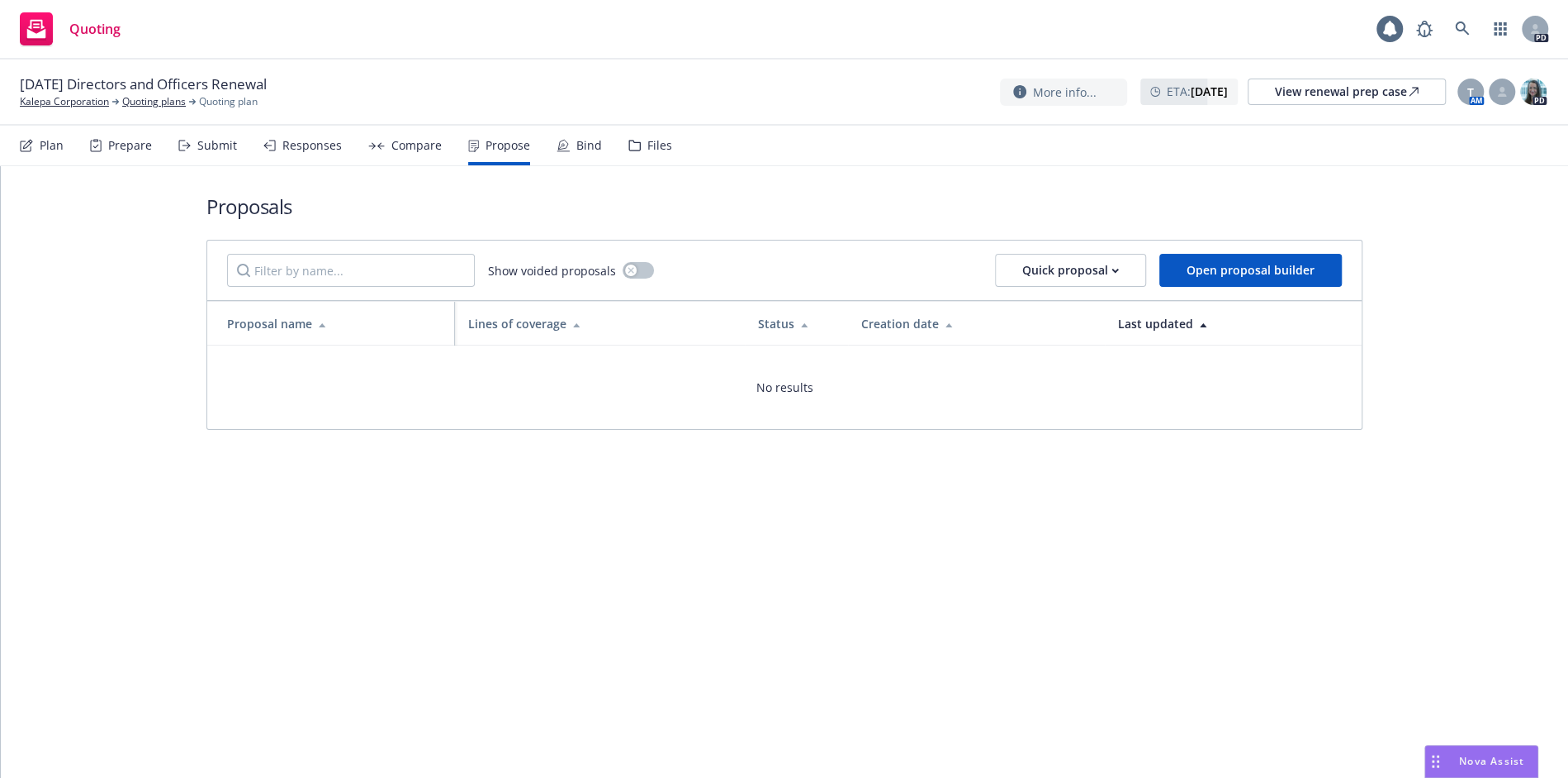
click at [412, 145] on div "Compare" at bounding box center [416, 145] width 50 height 14
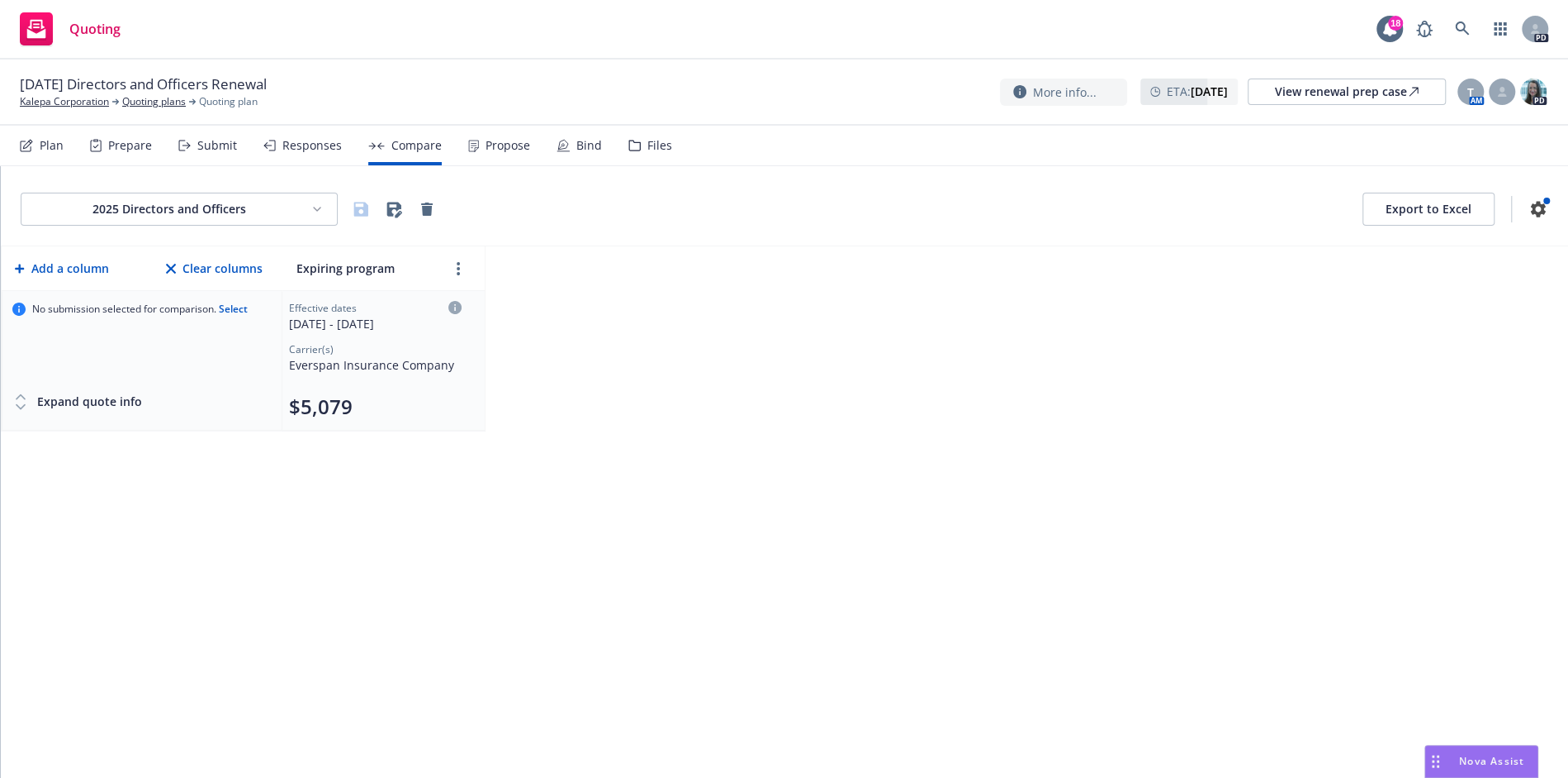
click at [364, 344] on div "Carrier(s)" at bounding box center [375, 349] width 173 height 14
click at [454, 306] on icon at bounding box center [455, 307] width 14 height 14
click at [464, 266] on link "more" at bounding box center [459, 269] width 20 height 20
click at [626, 358] on div "2025 Directors and Officers Export to Excel Add a column Clear columns Expiring…" at bounding box center [785, 471] width 1568 height 611
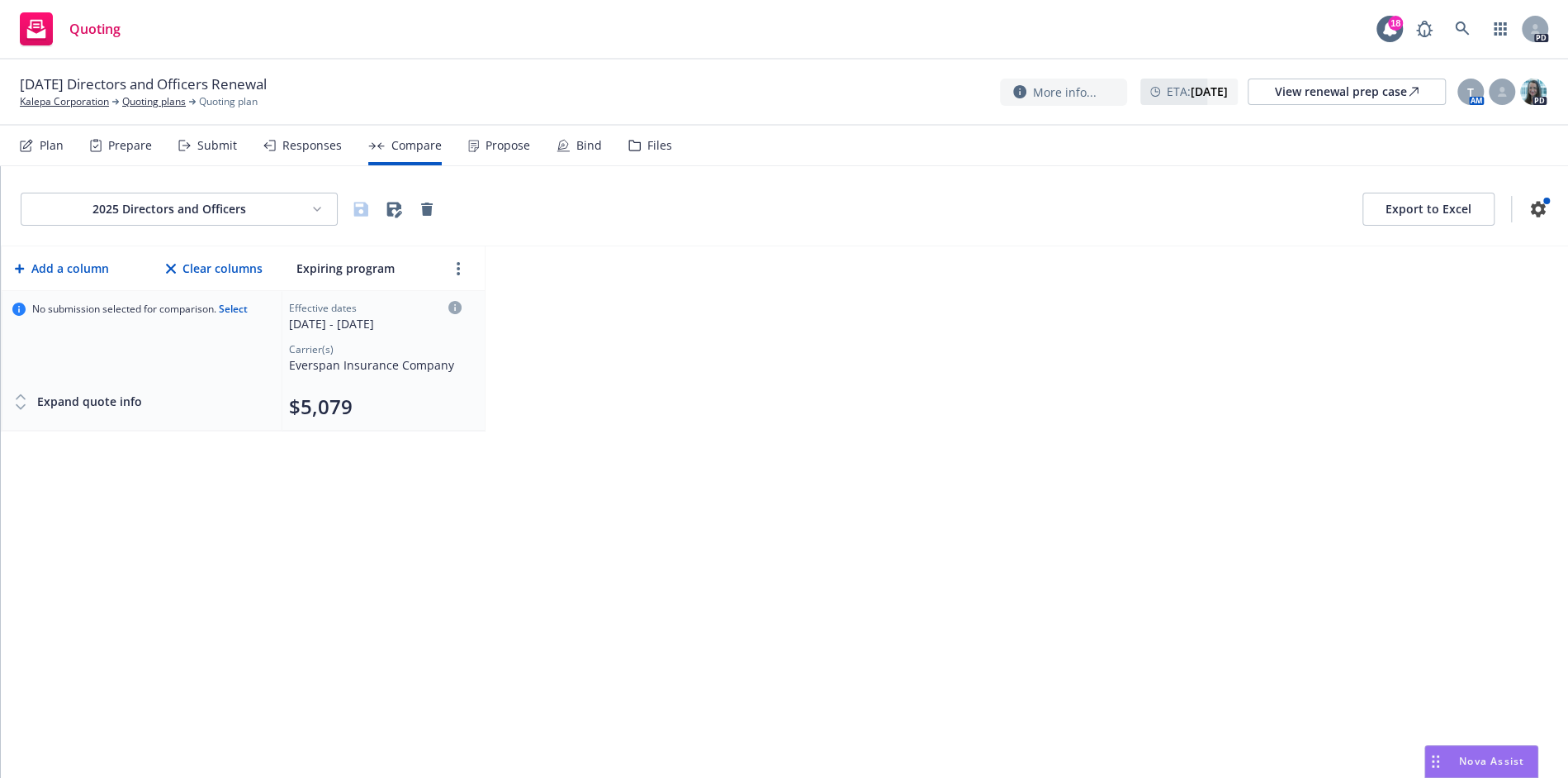
click at [66, 404] on div "Expand quote info" at bounding box center [77, 402] width 129 height 33
